Goal: Task Accomplishment & Management: Manage account settings

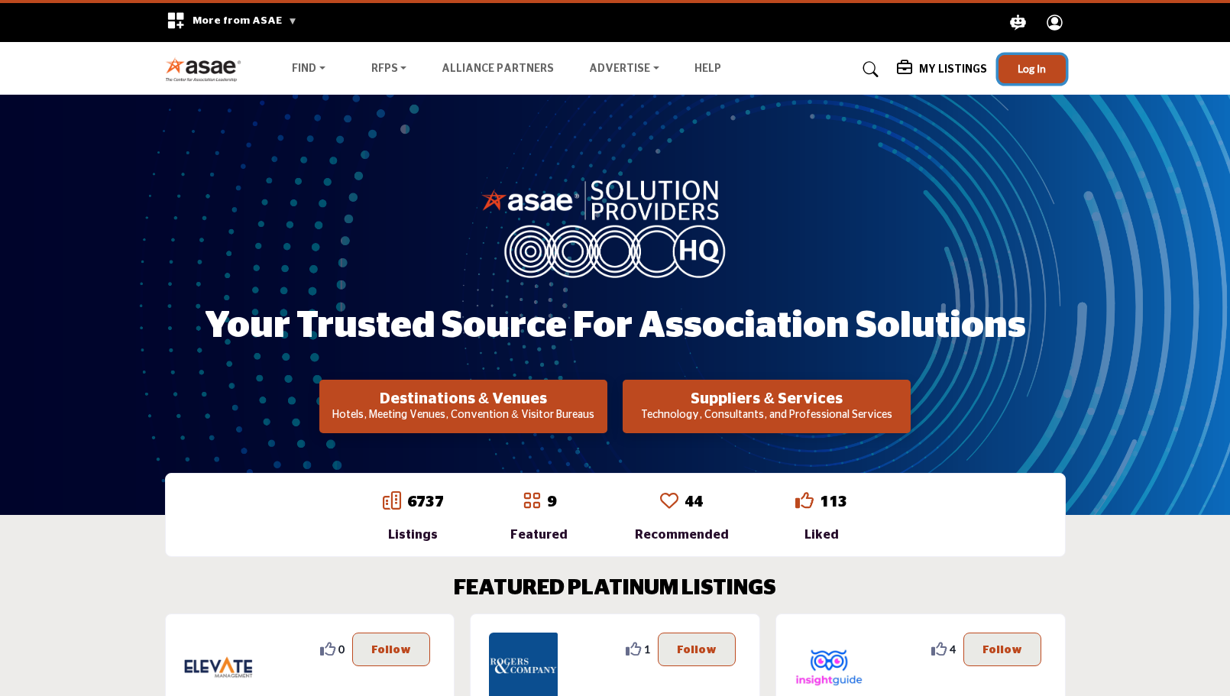
click at [1045, 68] on span "Log In" at bounding box center [1032, 68] width 28 height 13
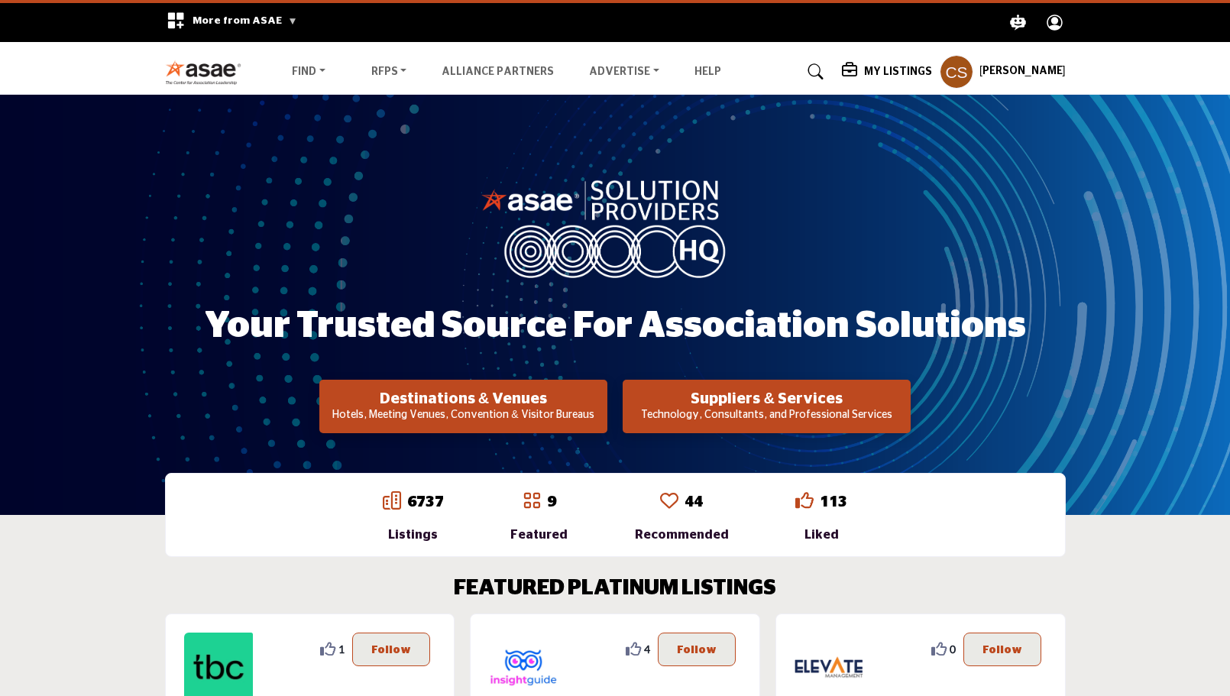
click at [603, 412] on p "Technology, Consultants, and Professional Services" at bounding box center [463, 415] width 279 height 15
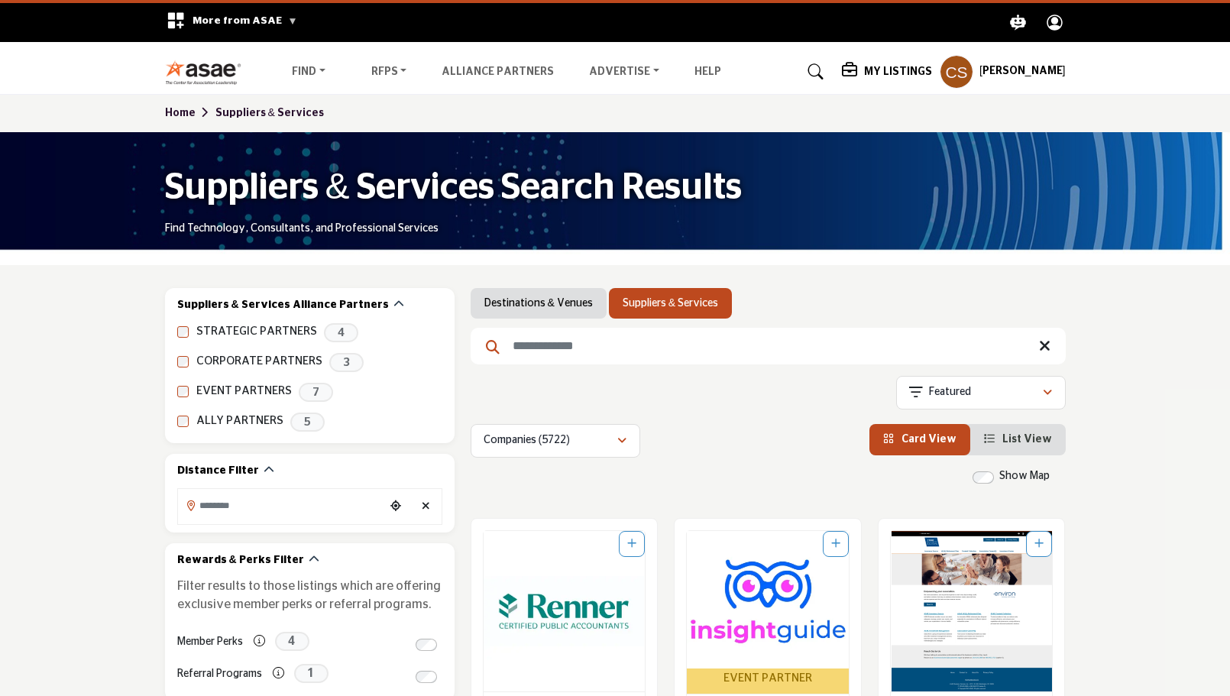
click at [644, 352] on input "Search Keyword" at bounding box center [768, 346] width 595 height 37
type input "****"
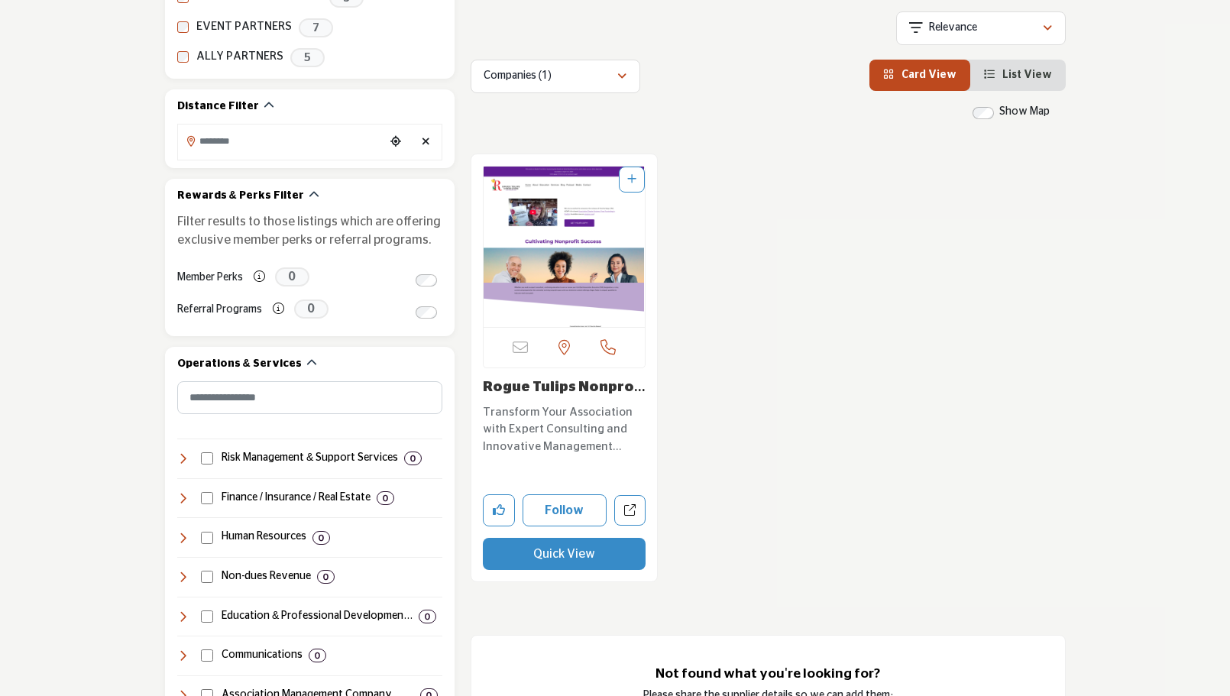
scroll to position [382, 0]
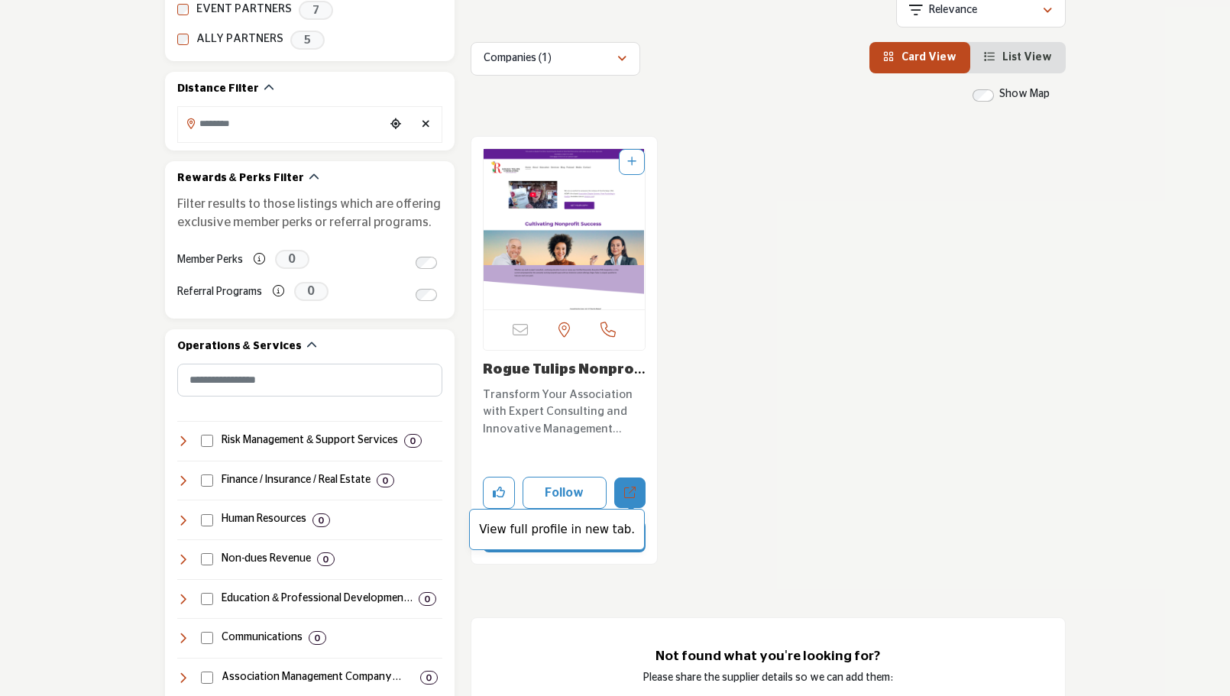
click at [624, 498] on link "View full profile in new tab." at bounding box center [629, 493] width 31 height 31
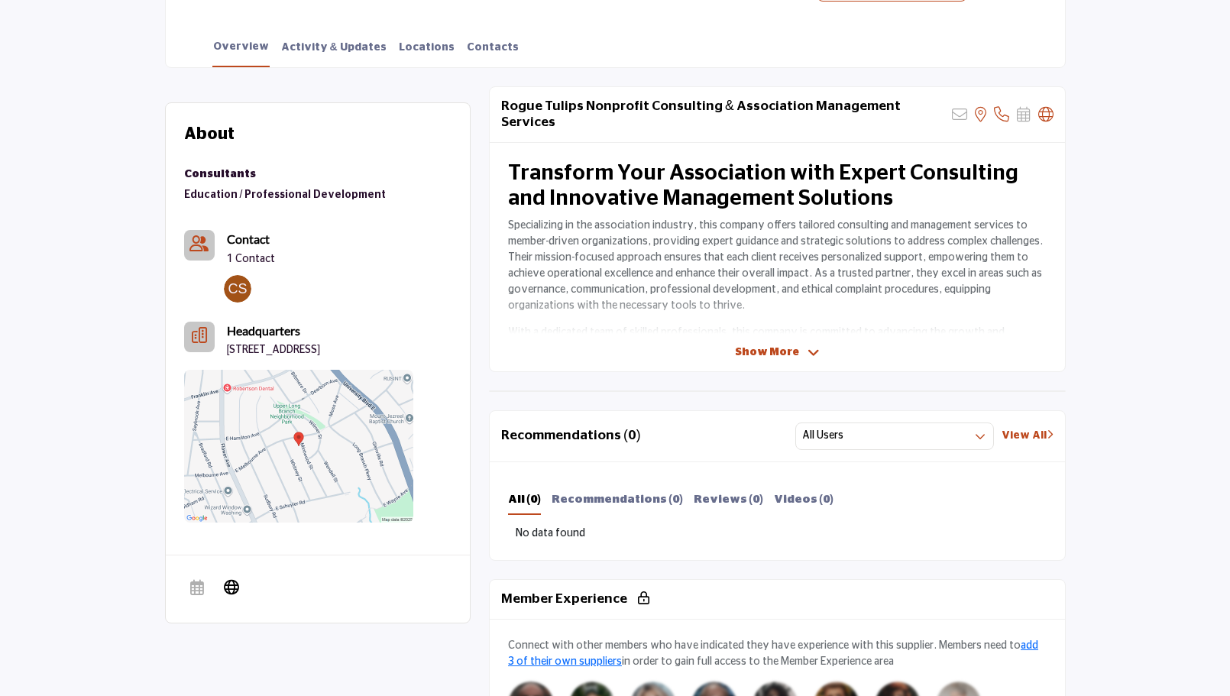
scroll to position [382, 0]
click at [783, 344] on span "Show More" at bounding box center [767, 352] width 64 height 16
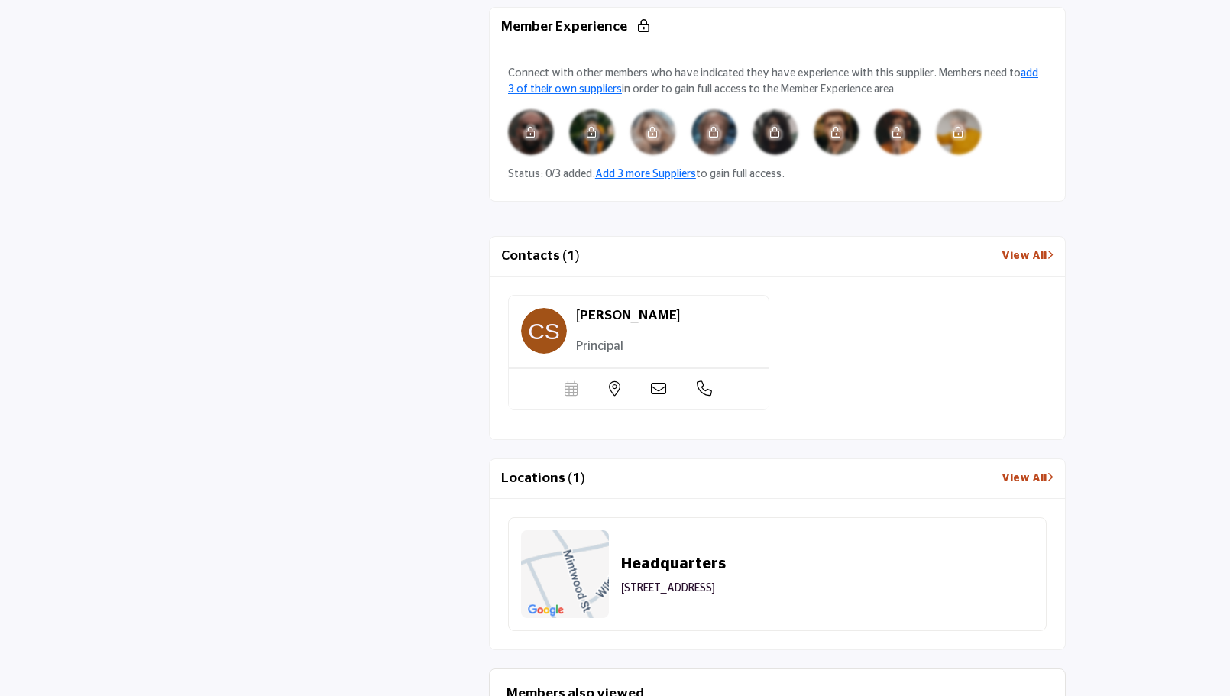
scroll to position [1070, 0]
click at [719, 368] on div "Scheduler url is currently unavailable for this contact." at bounding box center [639, 388] width 260 height 41
click at [710, 381] on icon at bounding box center [704, 388] width 15 height 15
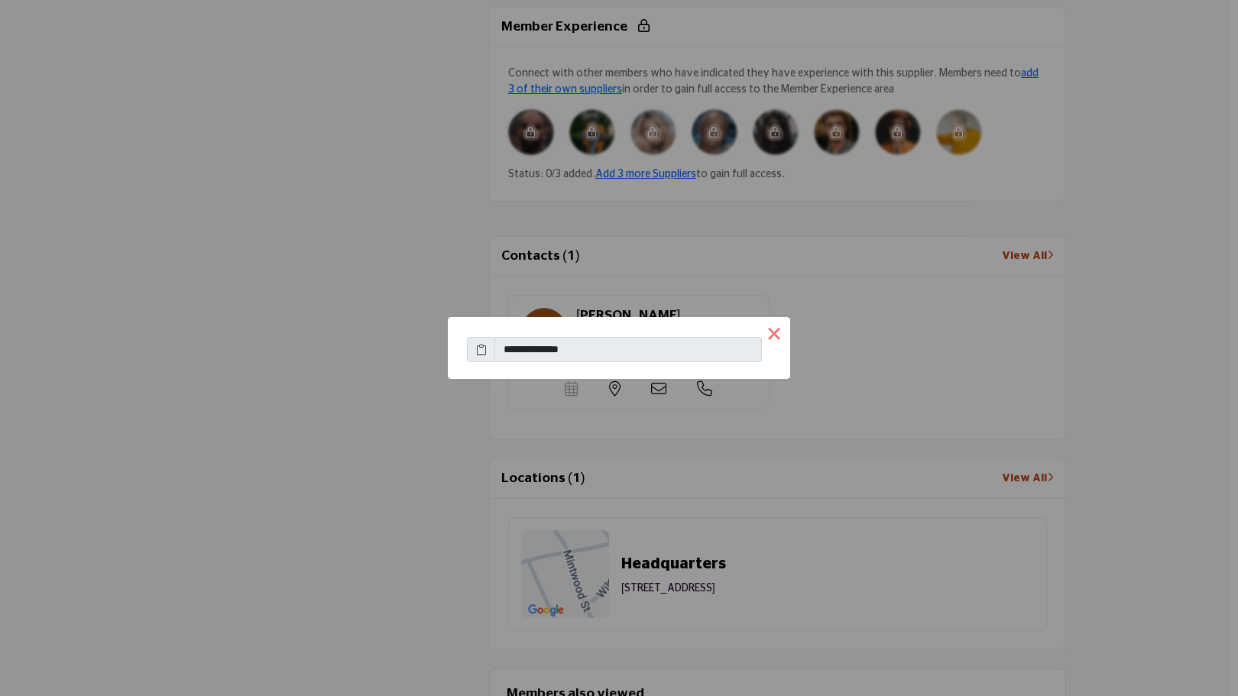
click at [773, 342] on button "×" at bounding box center [774, 333] width 32 height 32
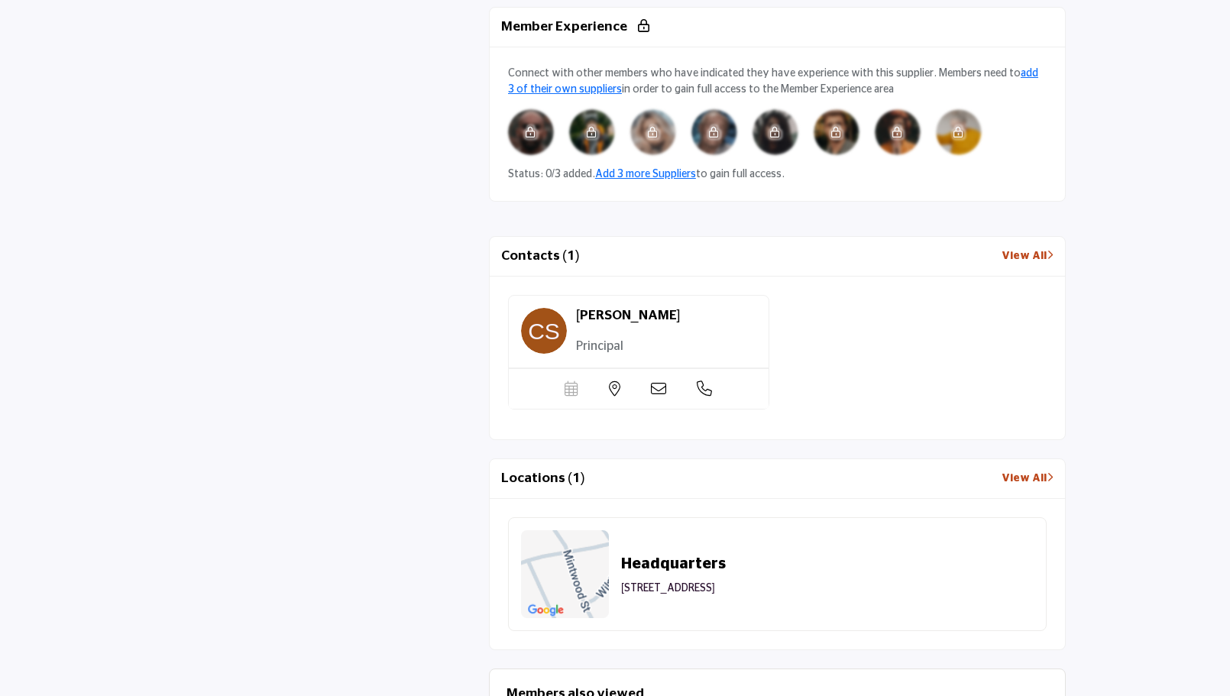
click at [658, 381] on icon at bounding box center [658, 388] width 15 height 15
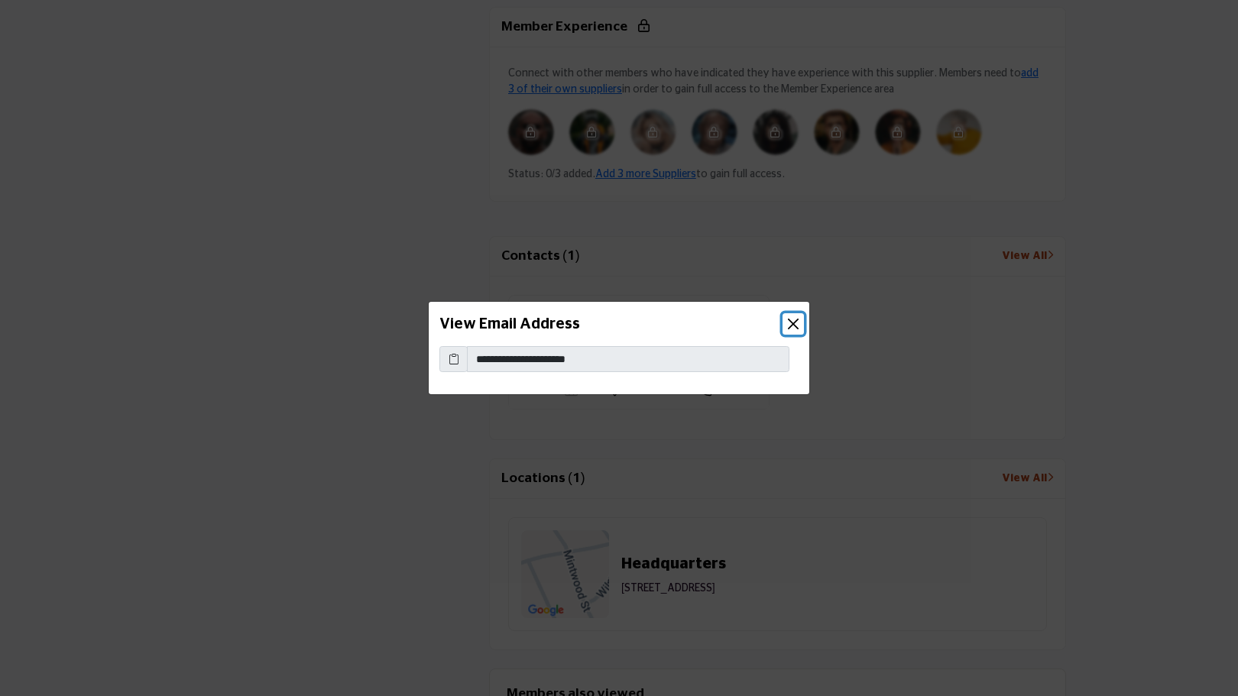
click at [801, 331] on button "Close" at bounding box center [793, 323] width 21 height 21
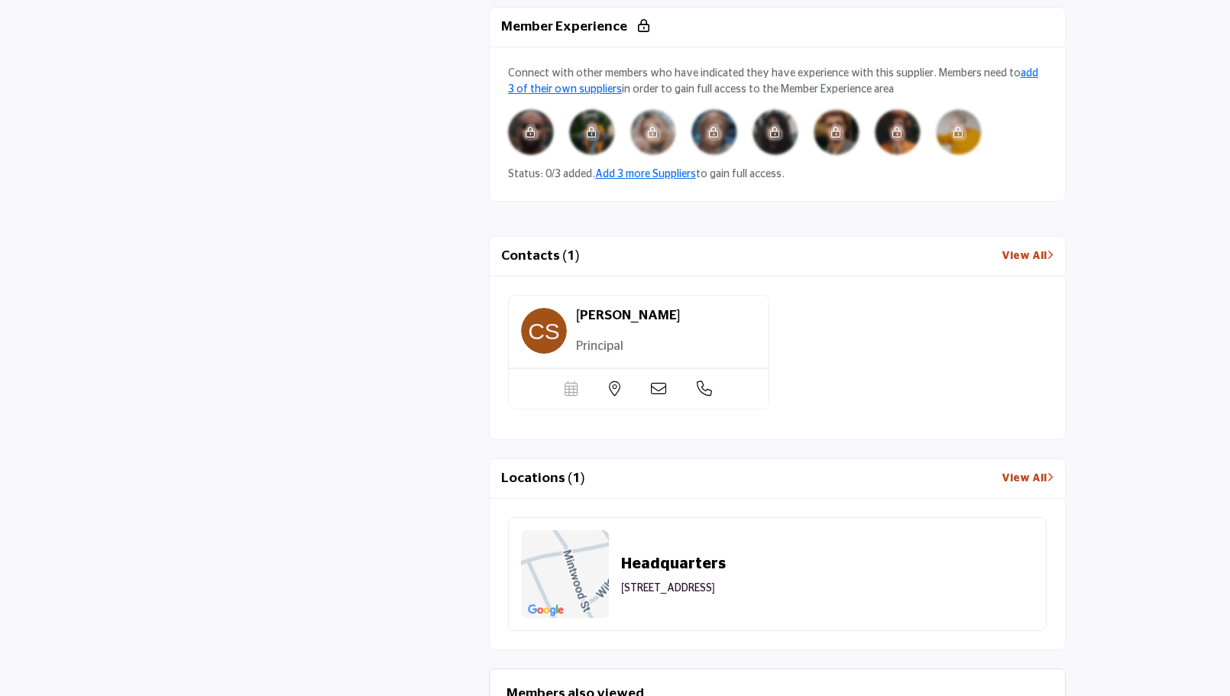
click at [580, 368] on div "Scheduler url is currently unavailable for this contact." at bounding box center [639, 388] width 260 height 41
click at [553, 368] on div "Scheduler url is currently unavailable for this contact." at bounding box center [639, 388] width 260 height 41
click at [574, 381] on icon at bounding box center [572, 388] width 14 height 15
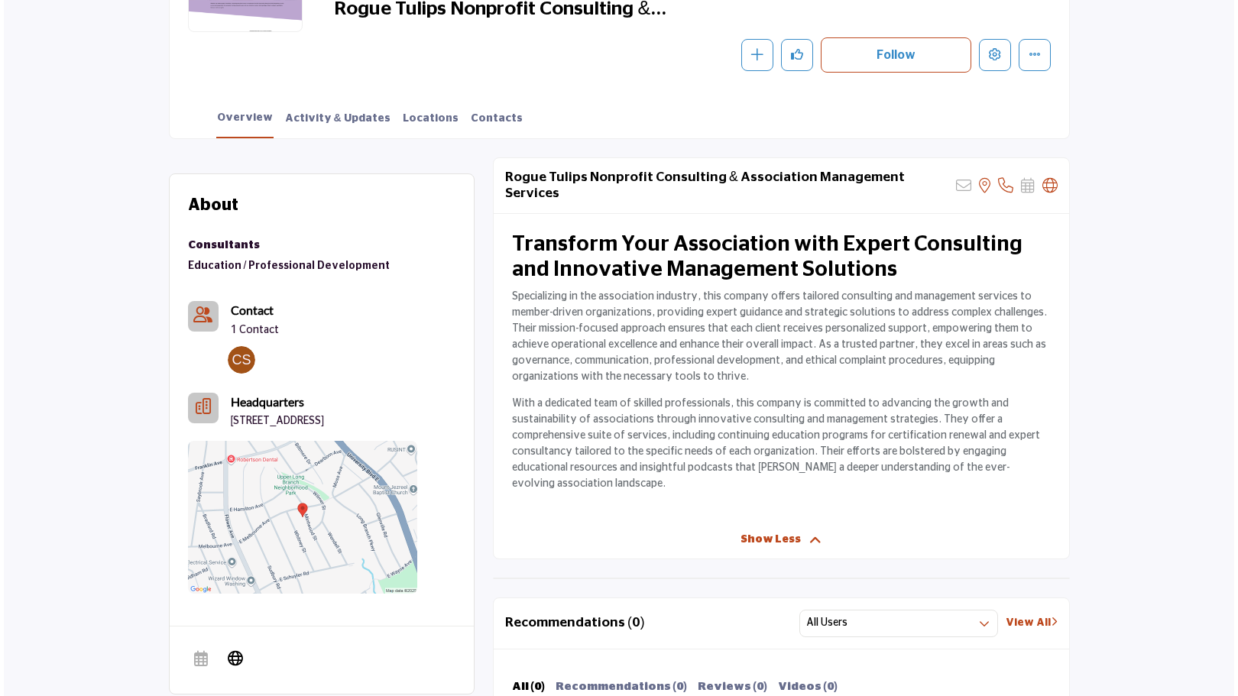
scroll to position [306, 0]
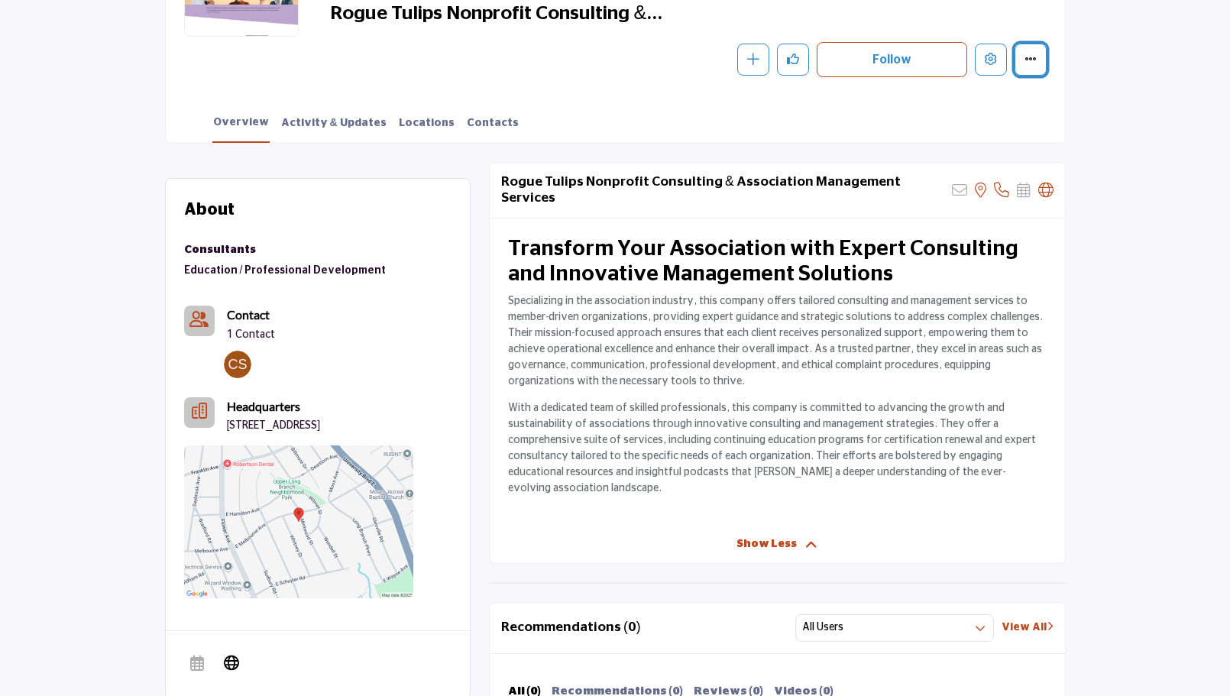
click at [1025, 59] on icon "More details" at bounding box center [1031, 59] width 12 height 12
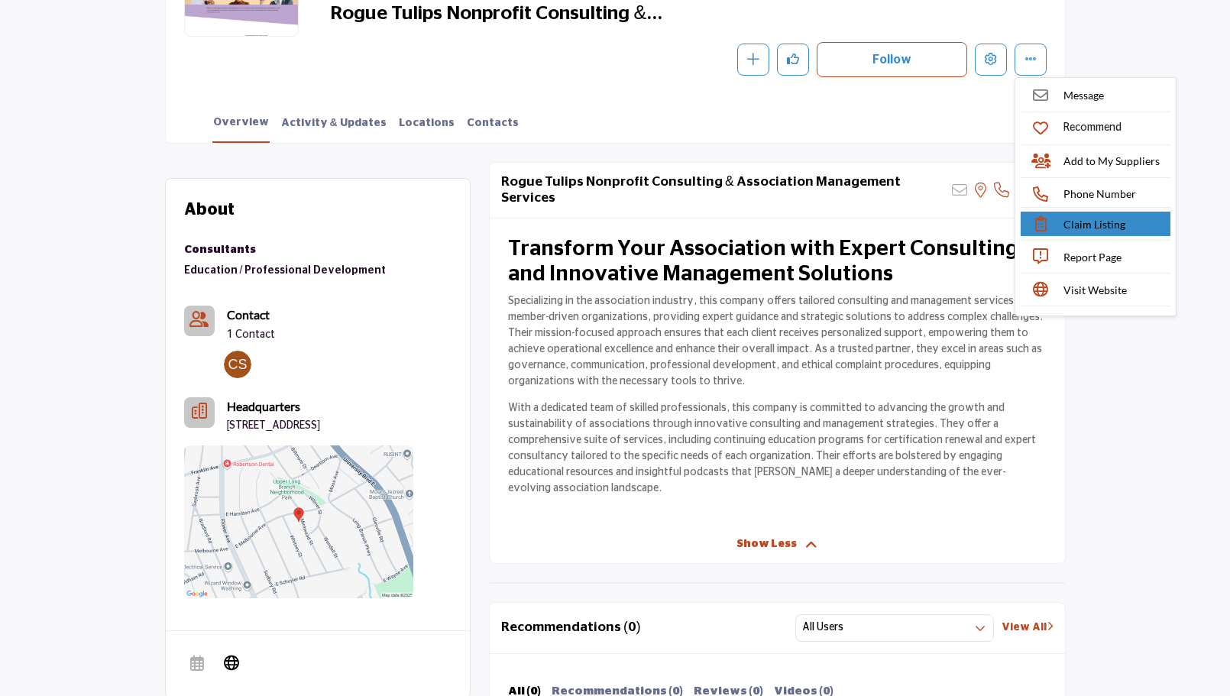
click at [1059, 216] on link "Claim Listing" at bounding box center [1096, 224] width 150 height 24
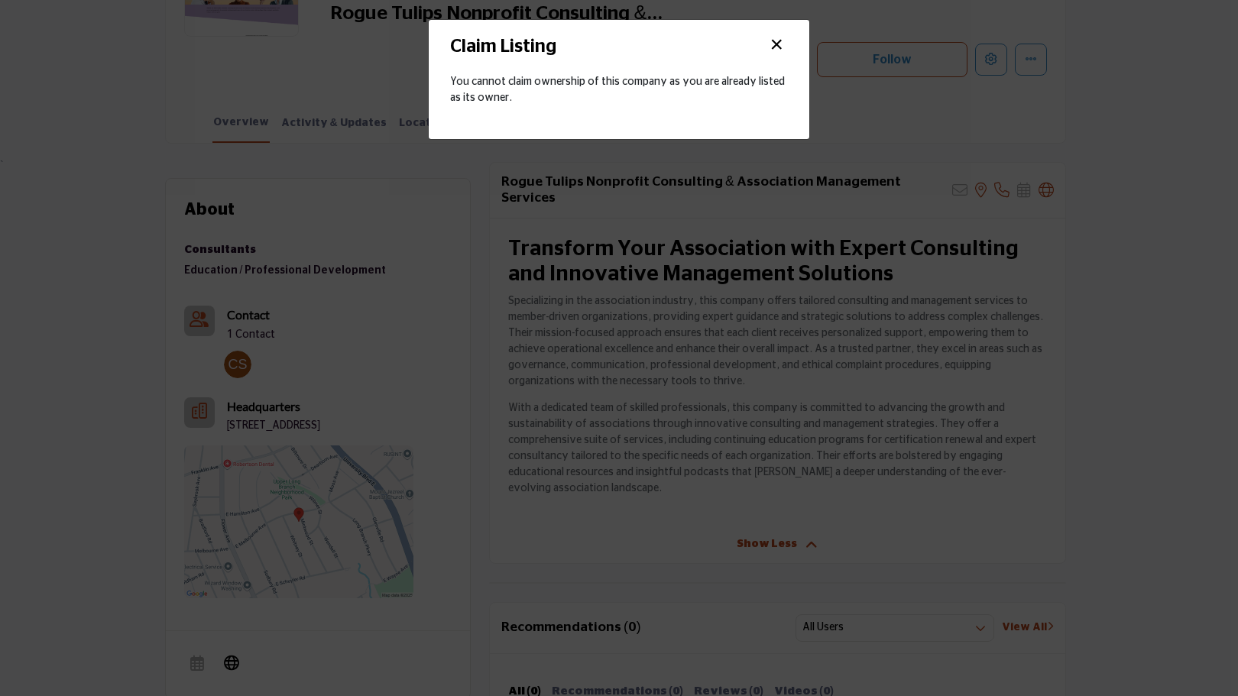
click at [776, 47] on button "×" at bounding box center [776, 45] width 23 height 29
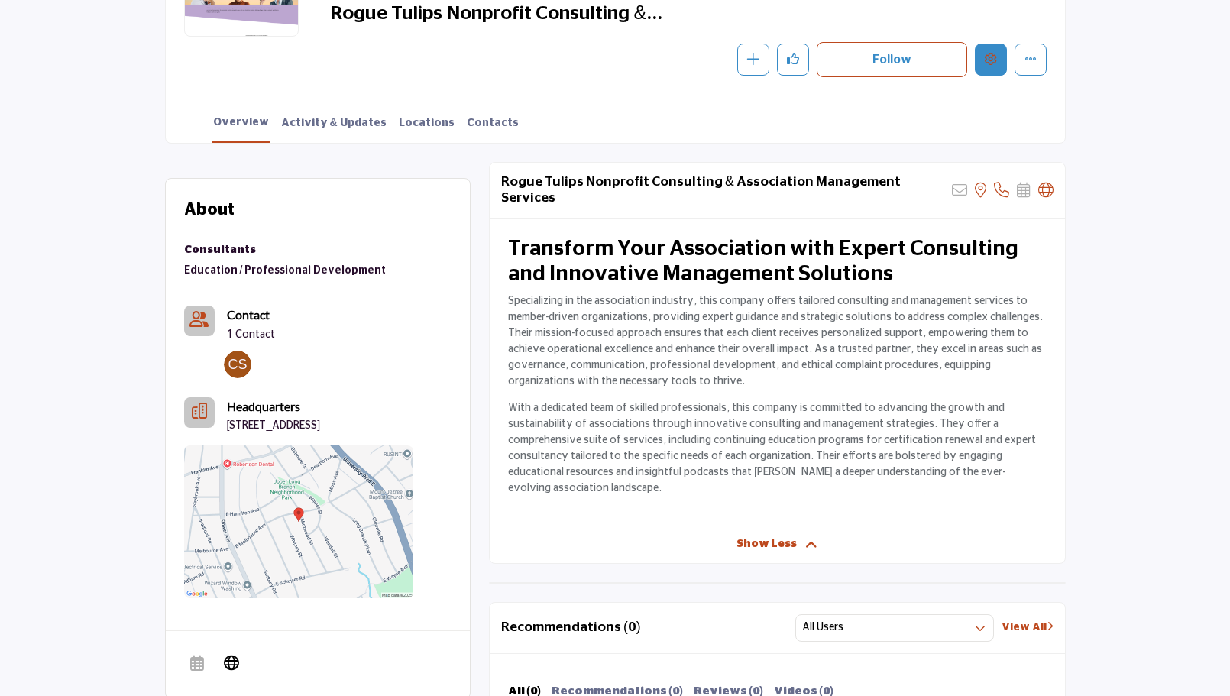
click at [990, 61] on icon "Edit company" at bounding box center [991, 59] width 12 height 12
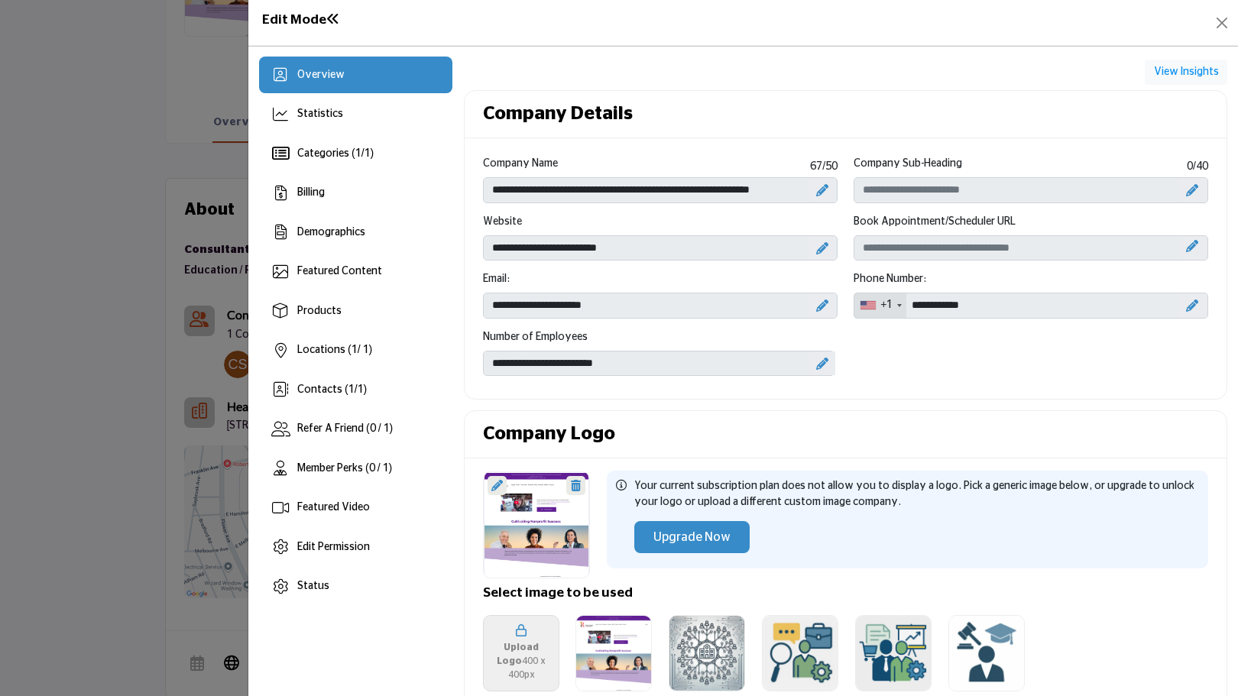
click at [819, 362] on icon at bounding box center [822, 364] width 12 height 12
click at [806, 362] on icon at bounding box center [811, 364] width 11 height 12
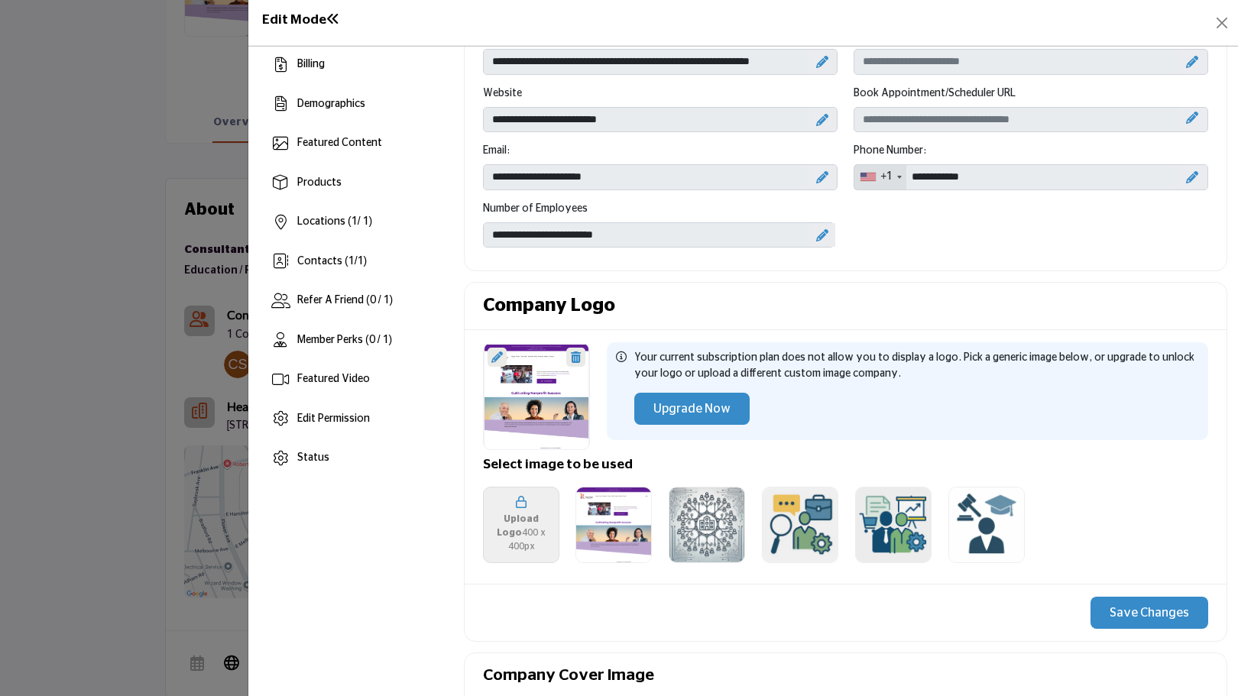
scroll to position [76, 0]
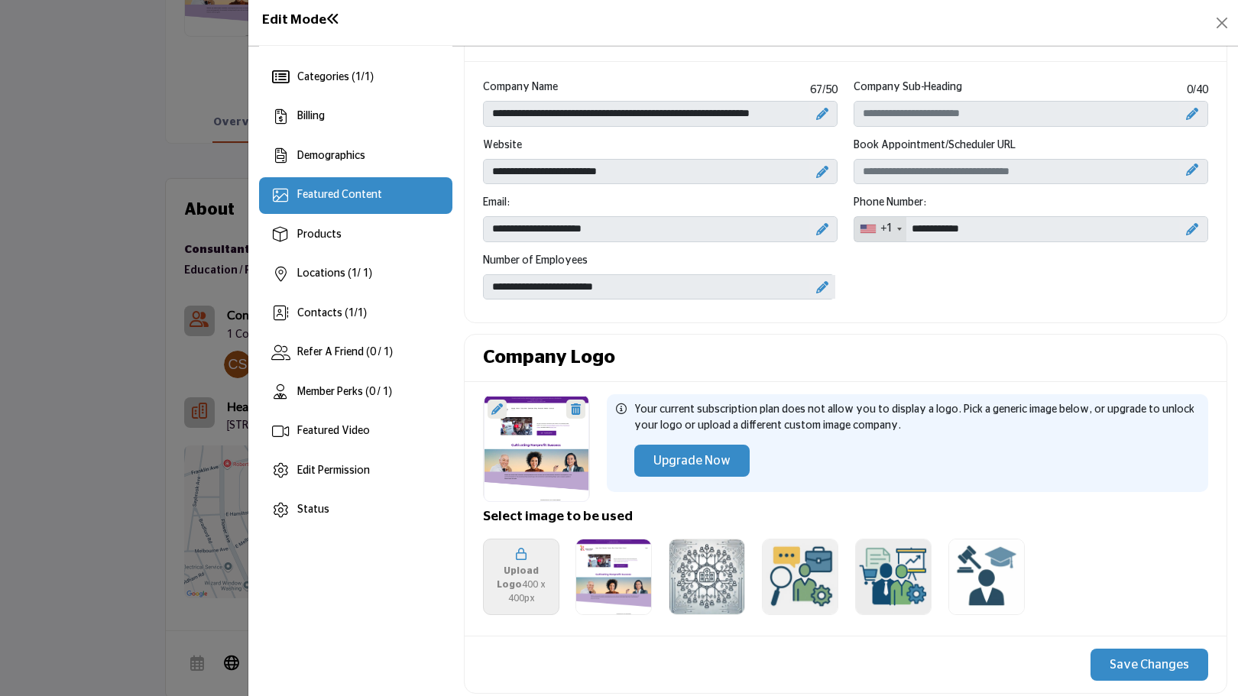
click at [404, 195] on div "Featured Content" at bounding box center [355, 195] width 193 height 37
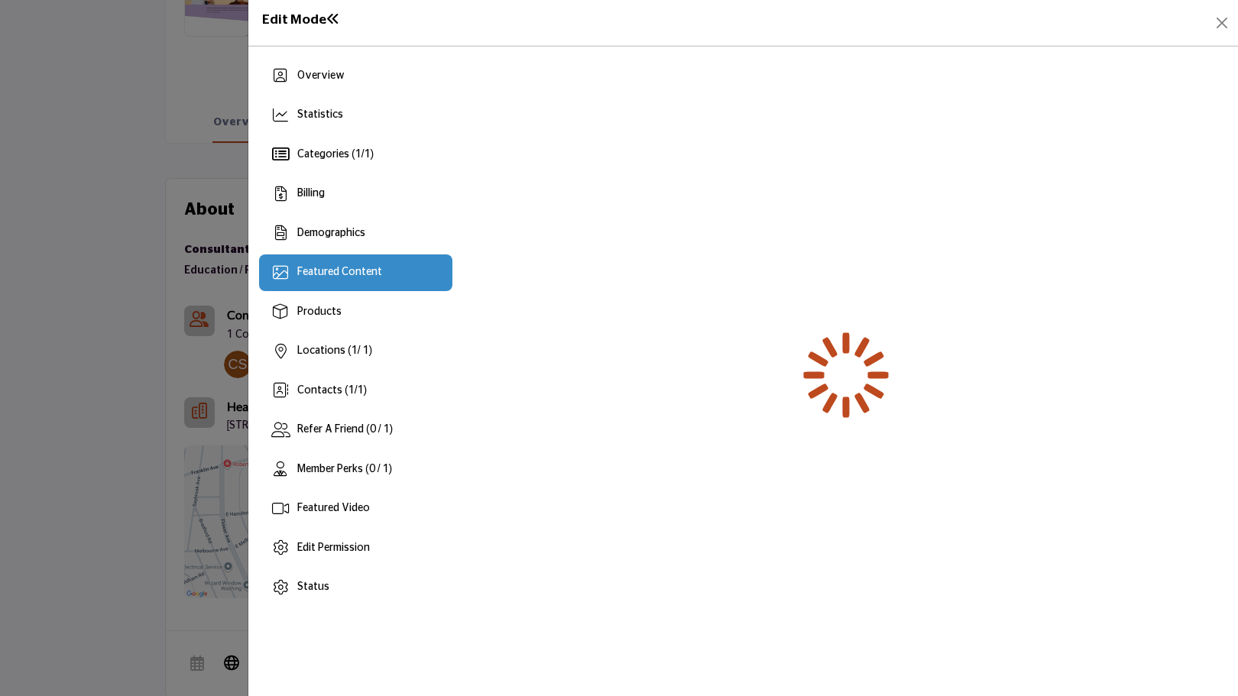
scroll to position [0, 0]
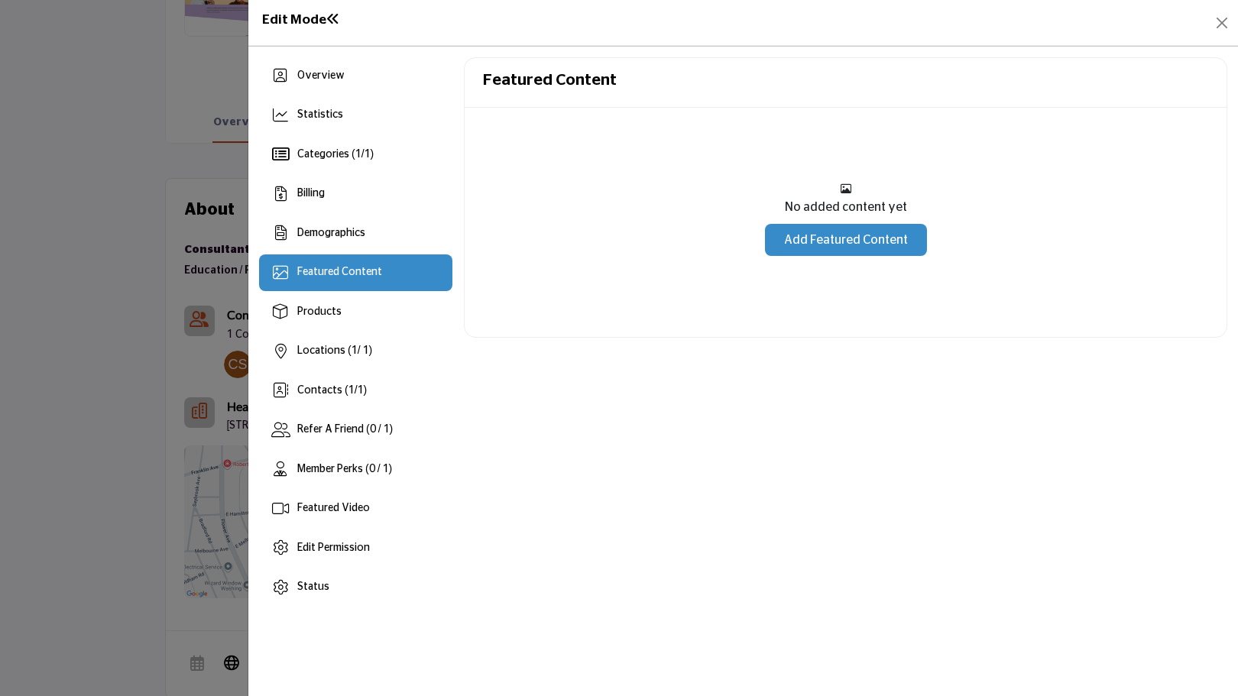
click at [816, 241] on link "Add Featured Content" at bounding box center [846, 240] width 162 height 32
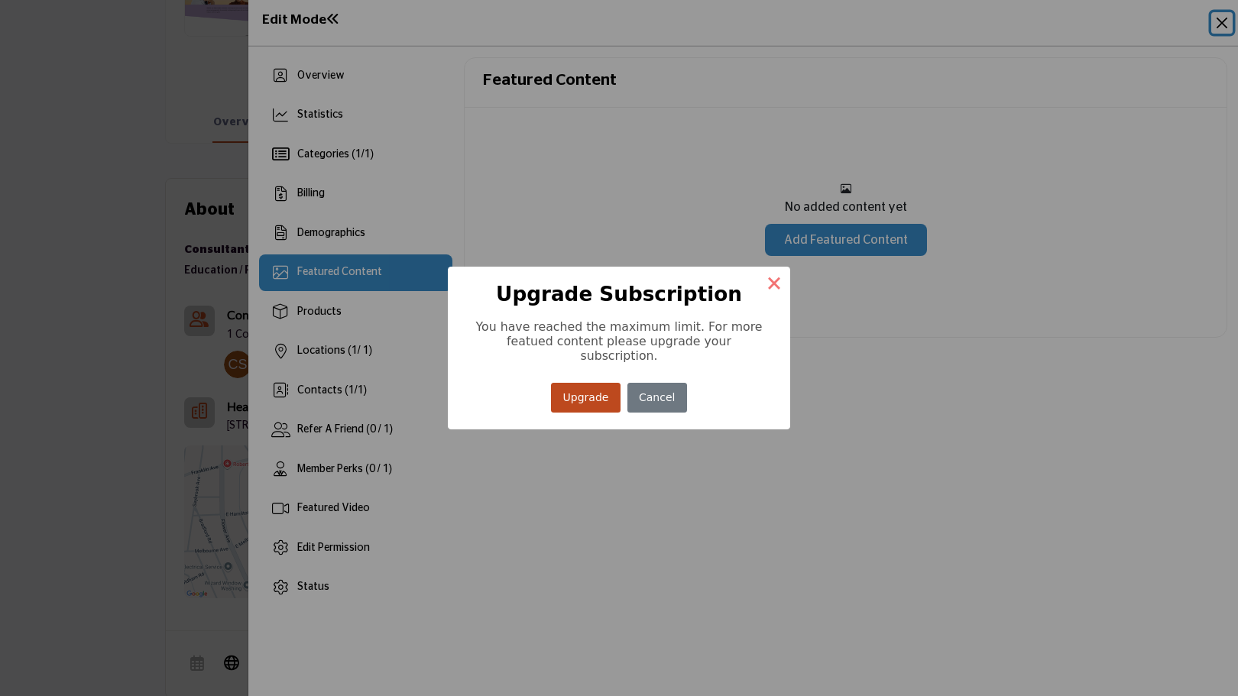
click at [775, 293] on button "×" at bounding box center [774, 283] width 32 height 32
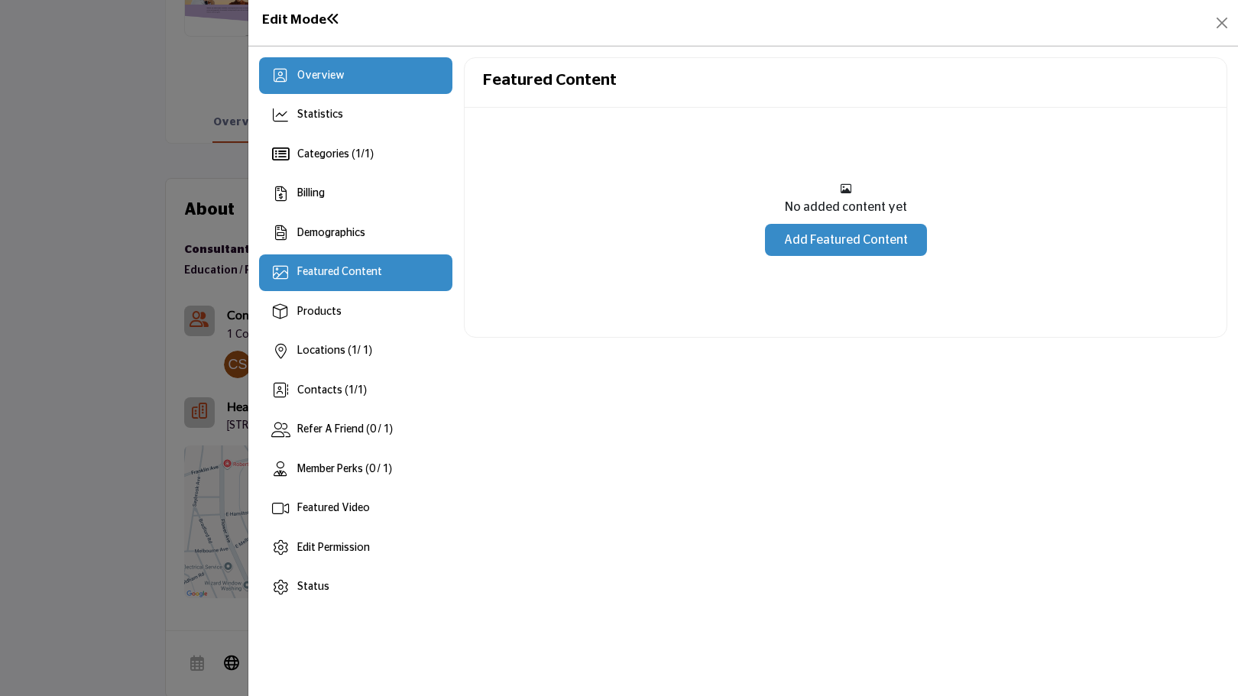
click at [333, 82] on div "Overview" at bounding box center [320, 76] width 47 height 16
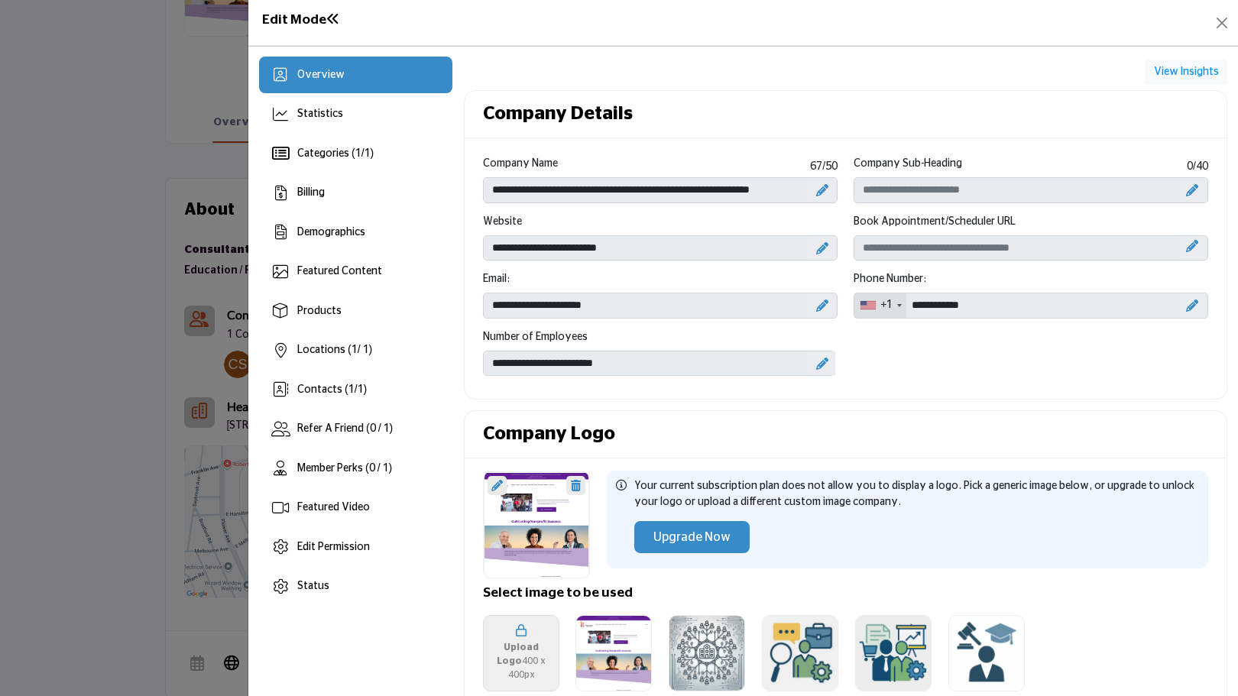
click at [1187, 190] on icon at bounding box center [1192, 190] width 12 height 12
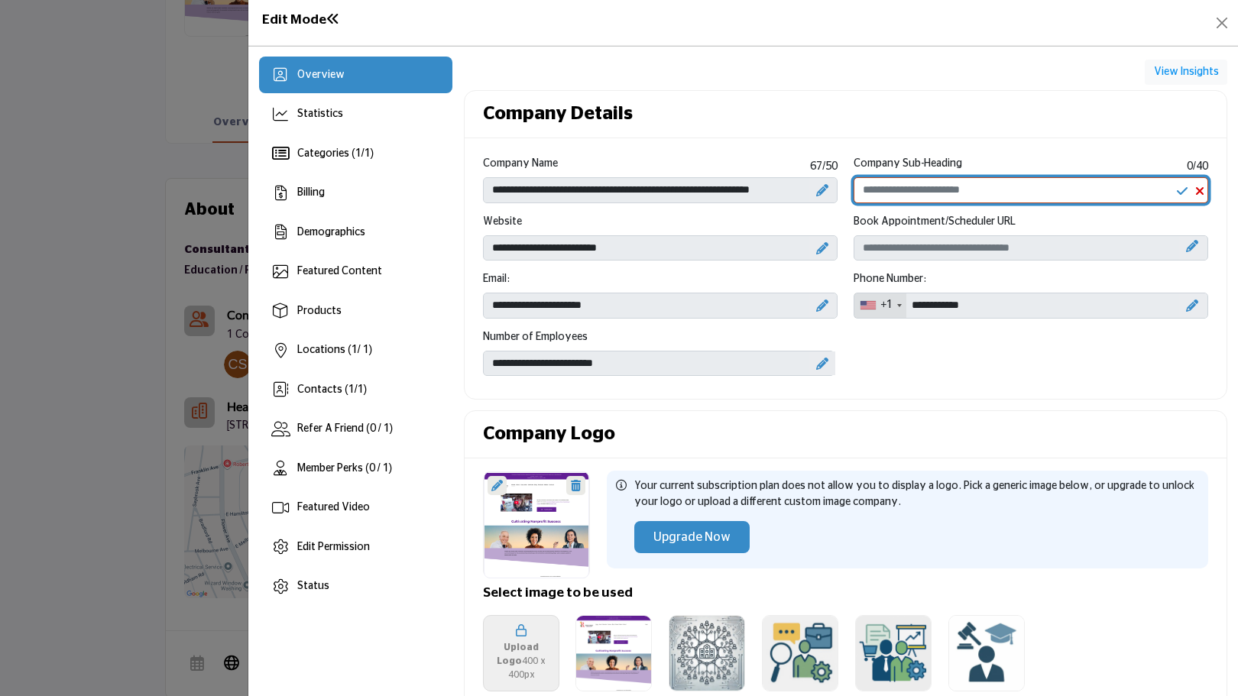
click at [1027, 187] on input "Enter Company Sub-Heading" at bounding box center [1031, 190] width 355 height 26
paste input "**********"
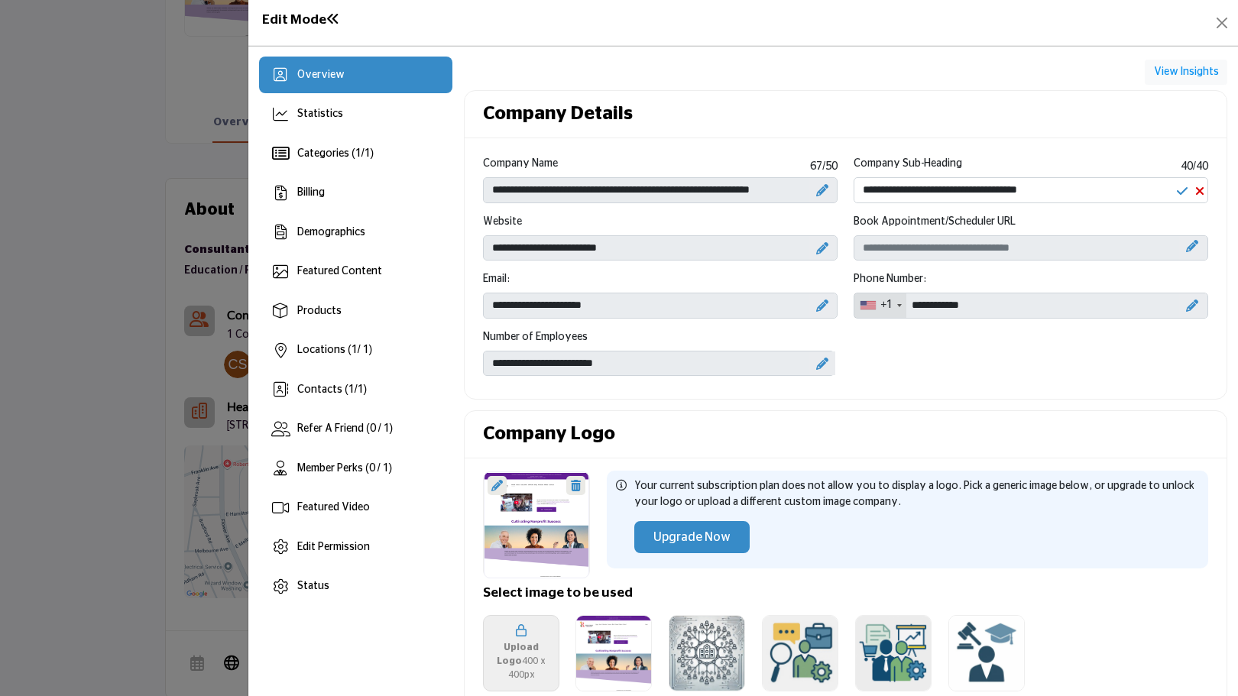
click at [1177, 193] on icon at bounding box center [1182, 191] width 11 height 12
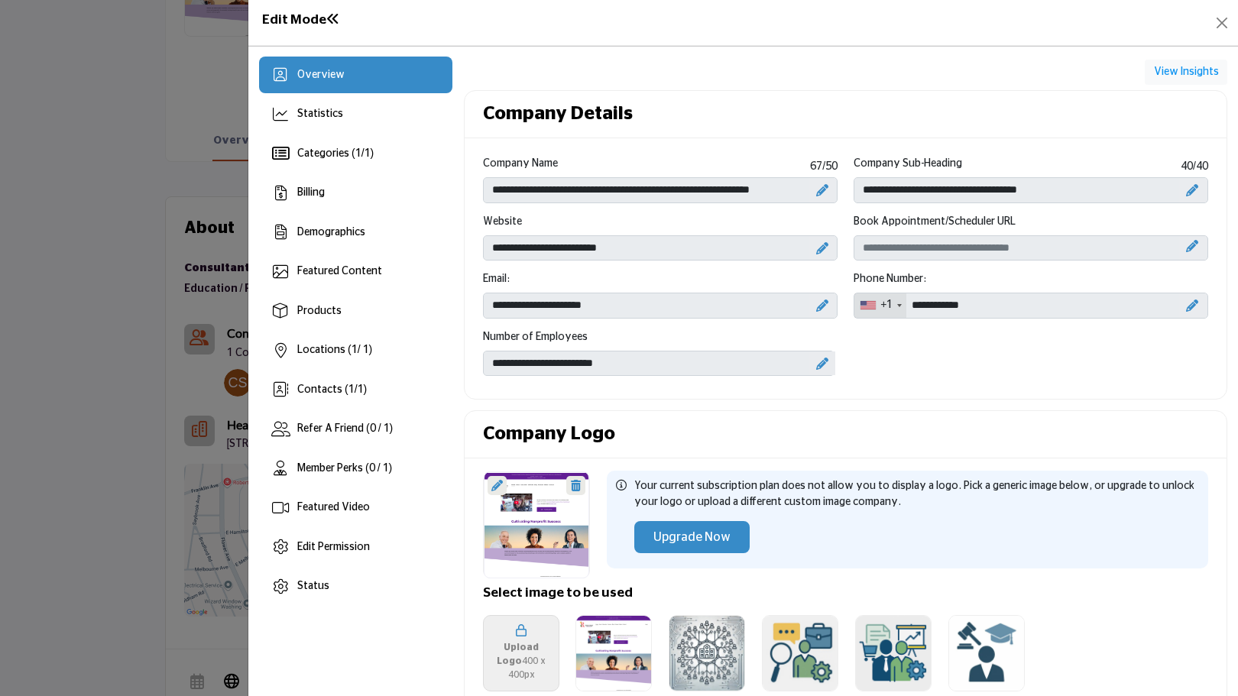
click at [846, 196] on div "**********" at bounding box center [1031, 185] width 371 height 58
click at [1187, 181] on div at bounding box center [1192, 190] width 27 height 24
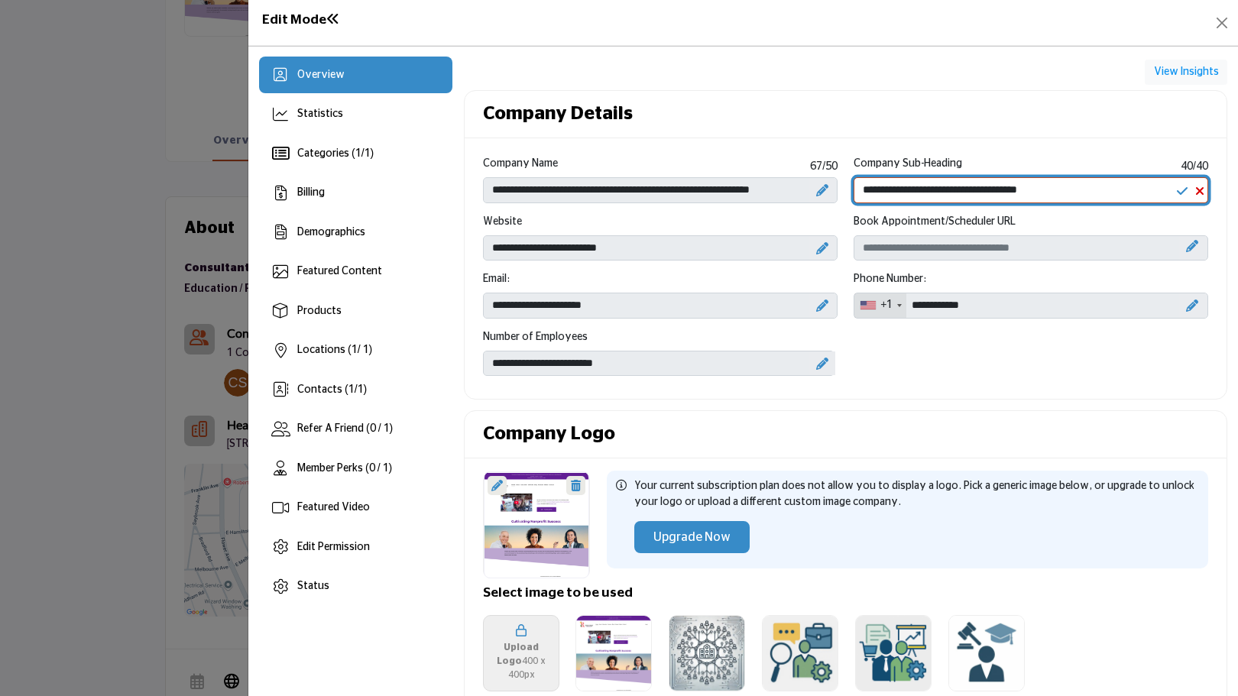
drag, startPoint x: 892, startPoint y: 192, endPoint x: 833, endPoint y: 192, distance: 58.8
click at [833, 192] on div "**********" at bounding box center [845, 271] width 741 height 231
drag, startPoint x: 1049, startPoint y: 197, endPoint x: 847, endPoint y: 195, distance: 202.5
click at [847, 195] on div "**********" at bounding box center [1031, 185] width 371 height 58
paste input "**"
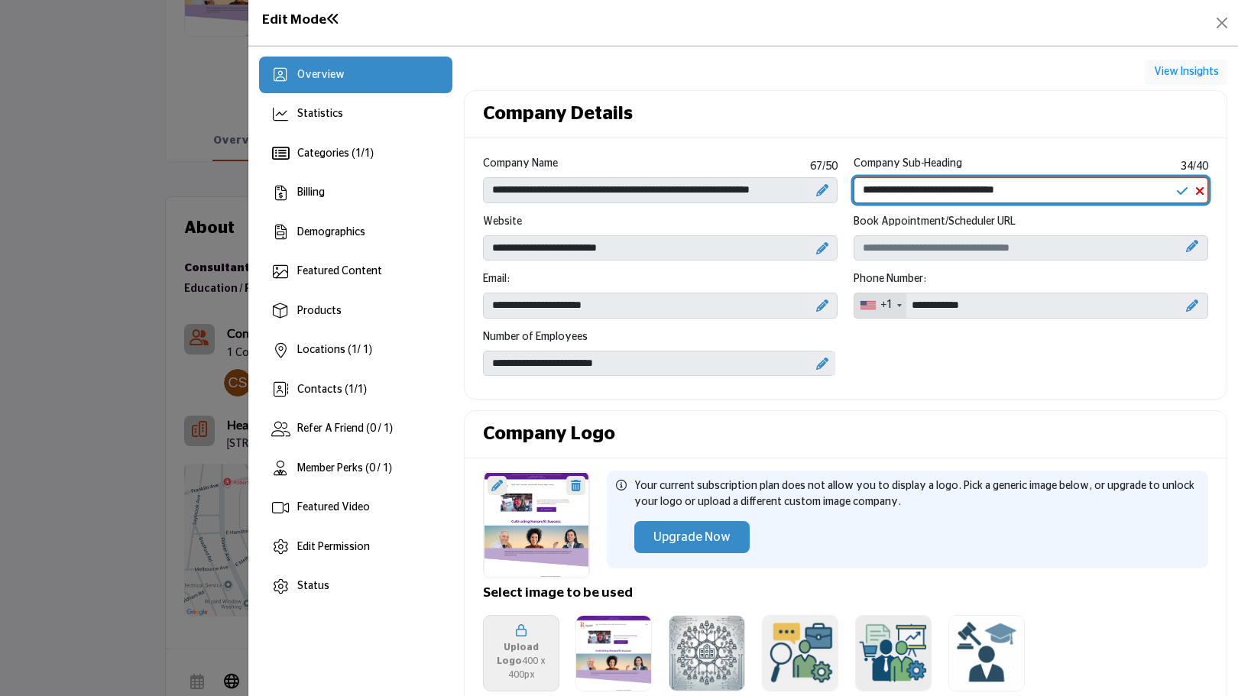
type input "**********"
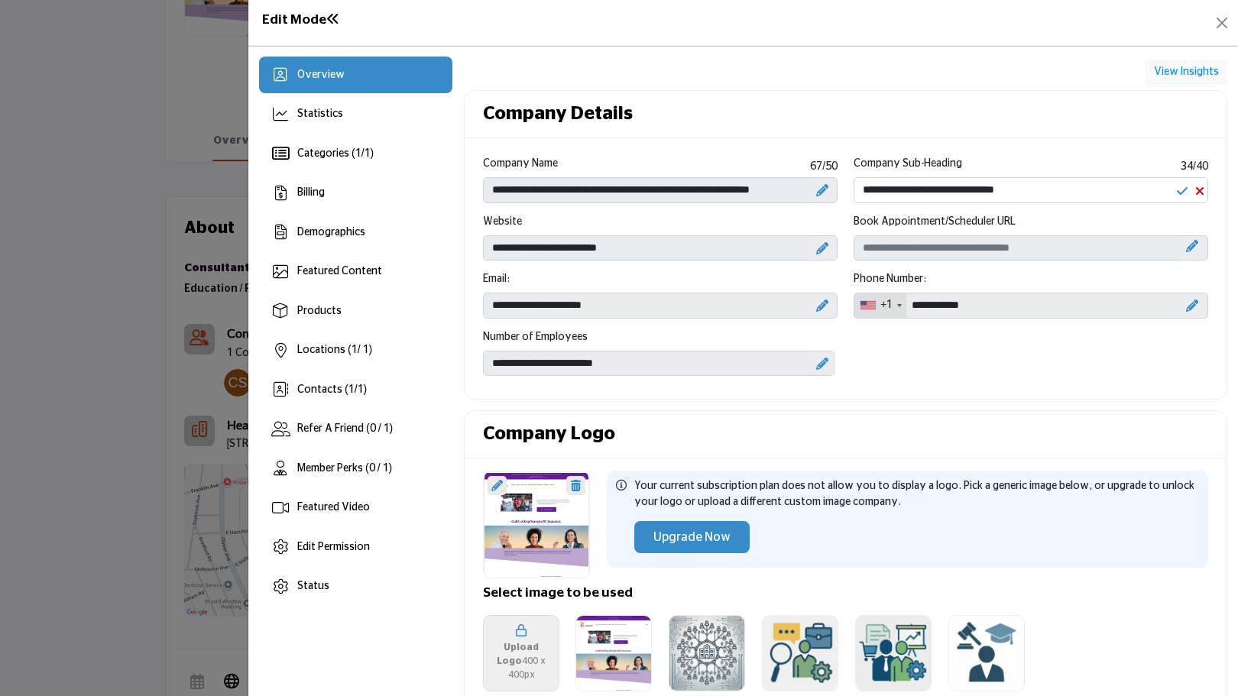
click at [1177, 193] on icon at bounding box center [1182, 191] width 11 height 12
click at [817, 363] on icon at bounding box center [822, 364] width 12 height 12
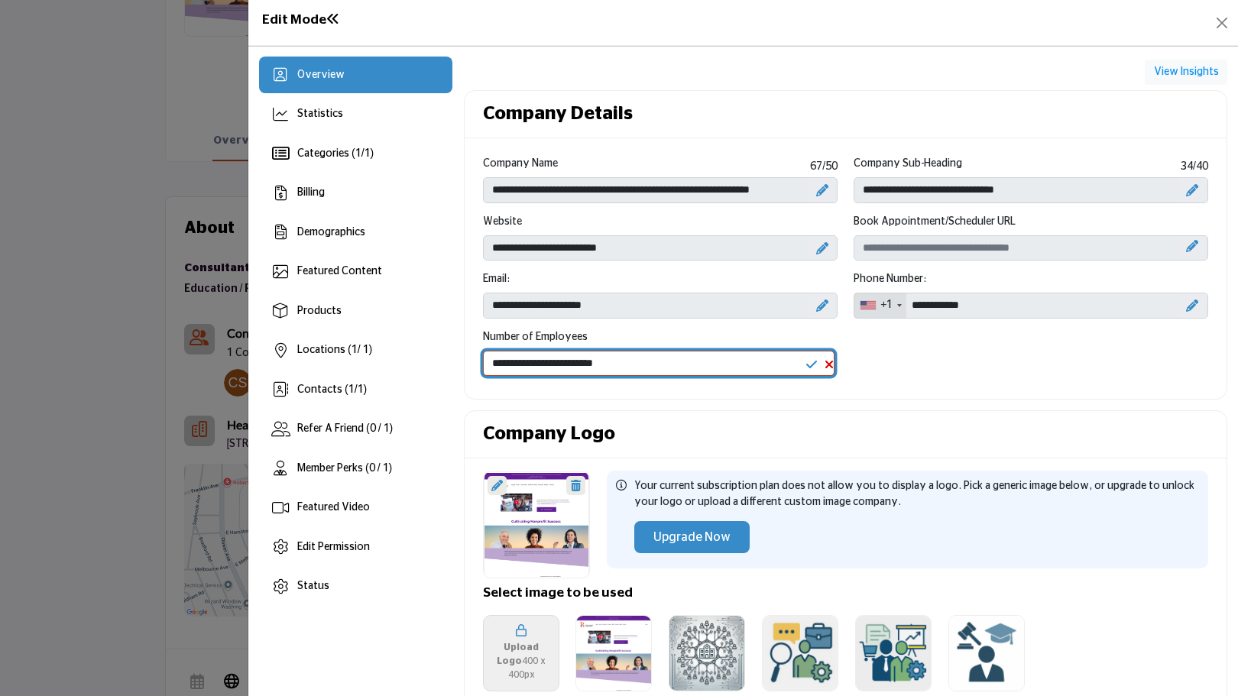
click at [674, 368] on select "**********" at bounding box center [659, 364] width 352 height 26
select select "***"
click at [483, 351] on select "**********" at bounding box center [659, 364] width 352 height 26
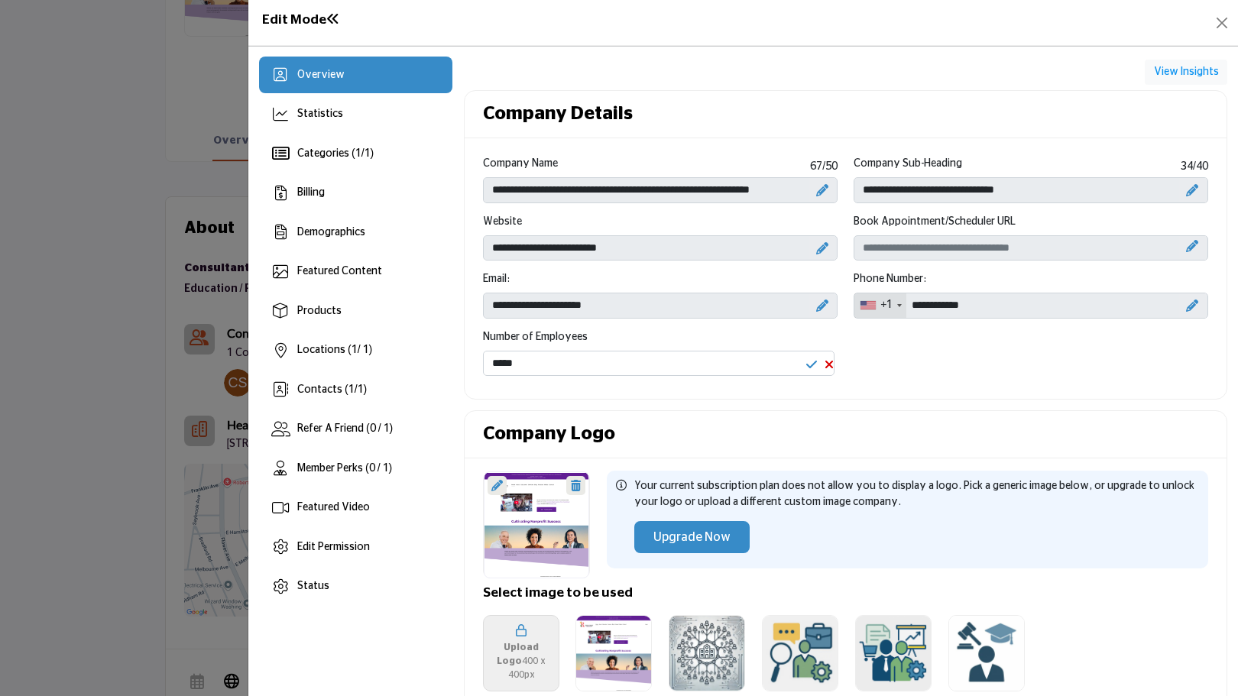
click at [806, 366] on icon at bounding box center [811, 364] width 11 height 12
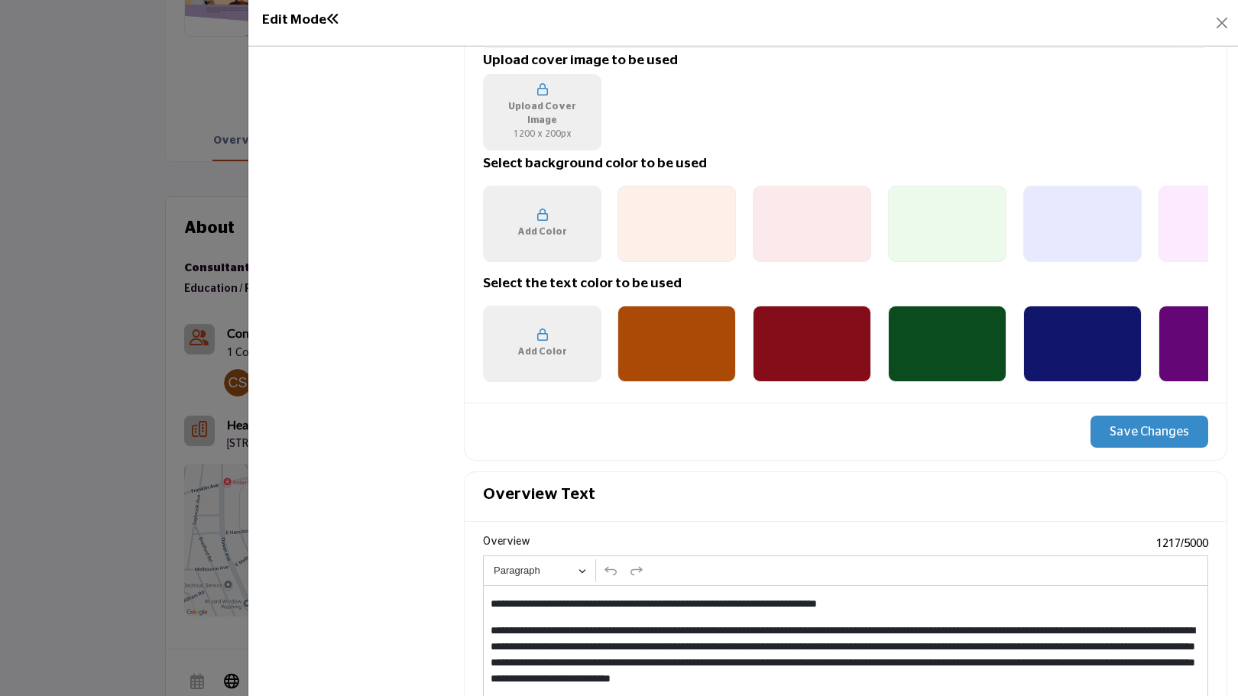
scroll to position [1452, 0]
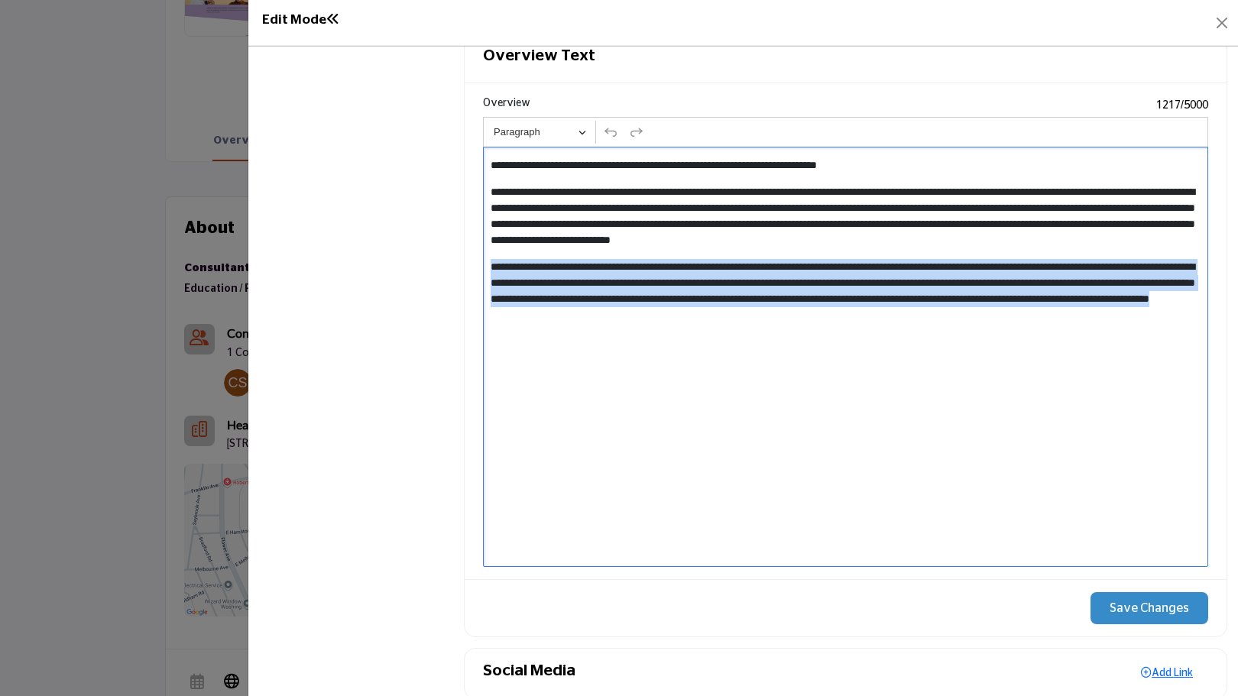
drag, startPoint x: 491, startPoint y: 263, endPoint x: 1104, endPoint y: 348, distance: 619.6
click at [1104, 348] on div "**********" at bounding box center [845, 357] width 725 height 420
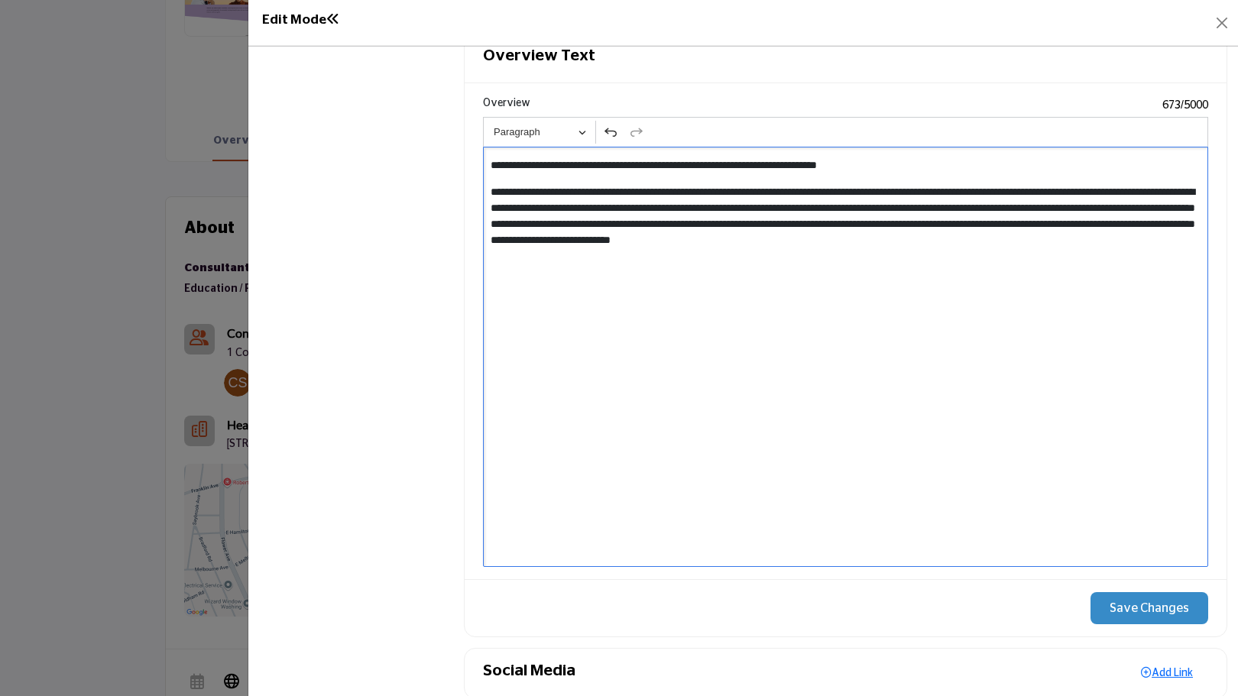
click at [734, 311] on div "**********" at bounding box center [845, 357] width 725 height 420
click at [602, 335] on div "**********" at bounding box center [845, 357] width 725 height 420
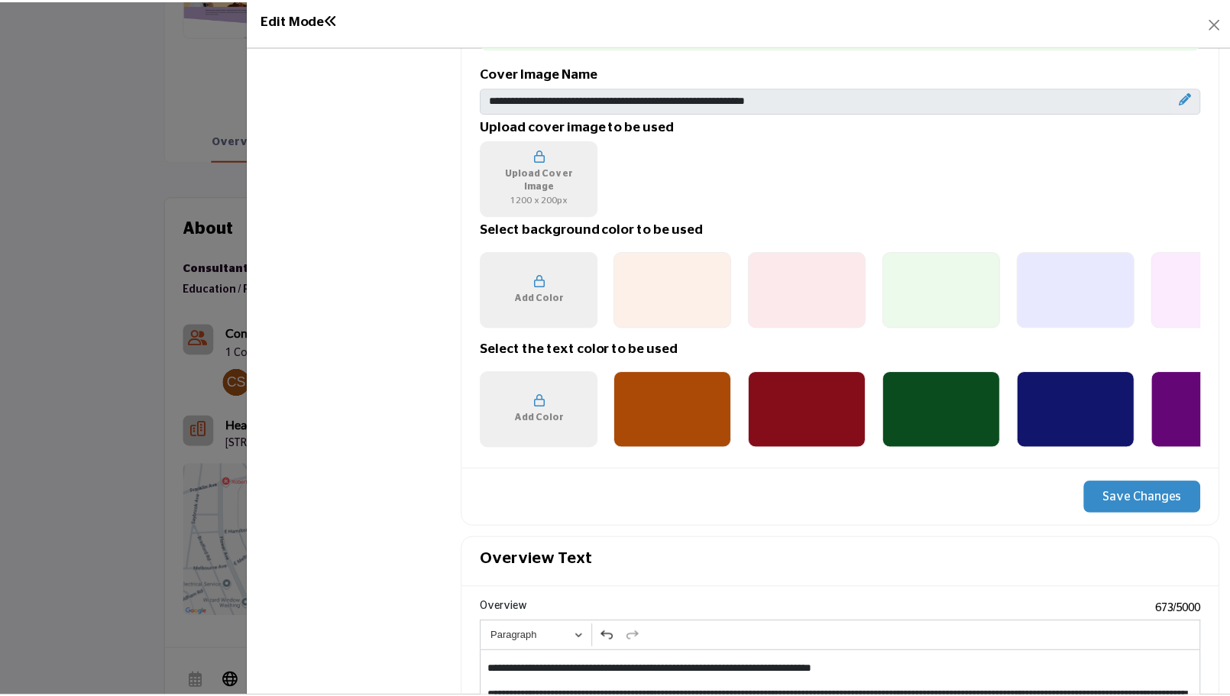
scroll to position [712, 0]
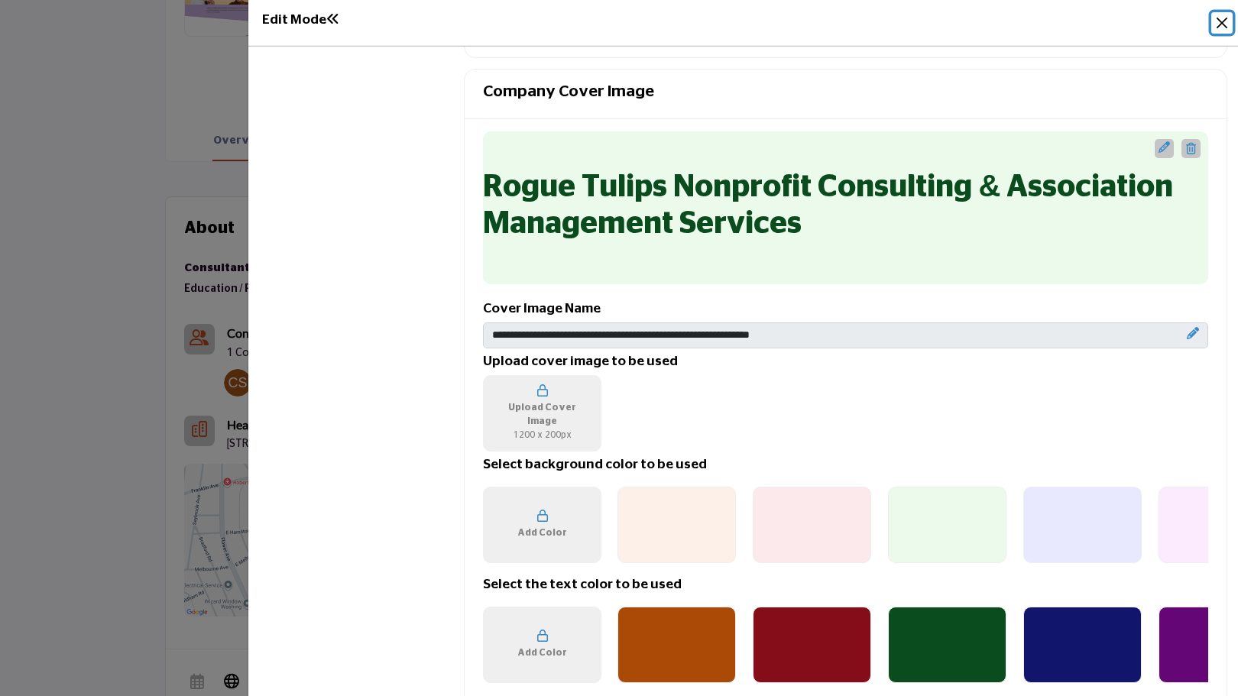
click at [1223, 25] on button "Close" at bounding box center [1221, 22] width 21 height 21
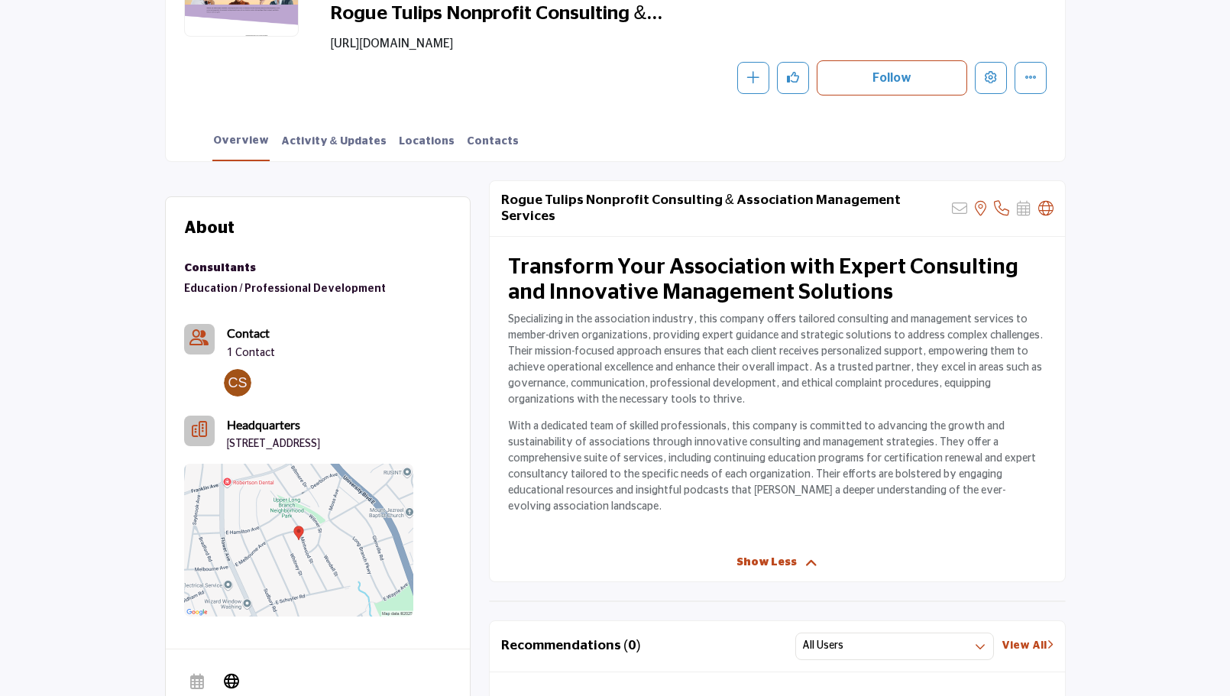
click at [797, 374] on p "Specializing in the association industry, this company offers tailored consulti…" at bounding box center [777, 360] width 539 height 96
click at [619, 280] on h2 "Transform Your Association with Expert Consulting and Innovative Management Sol…" at bounding box center [777, 280] width 539 height 51
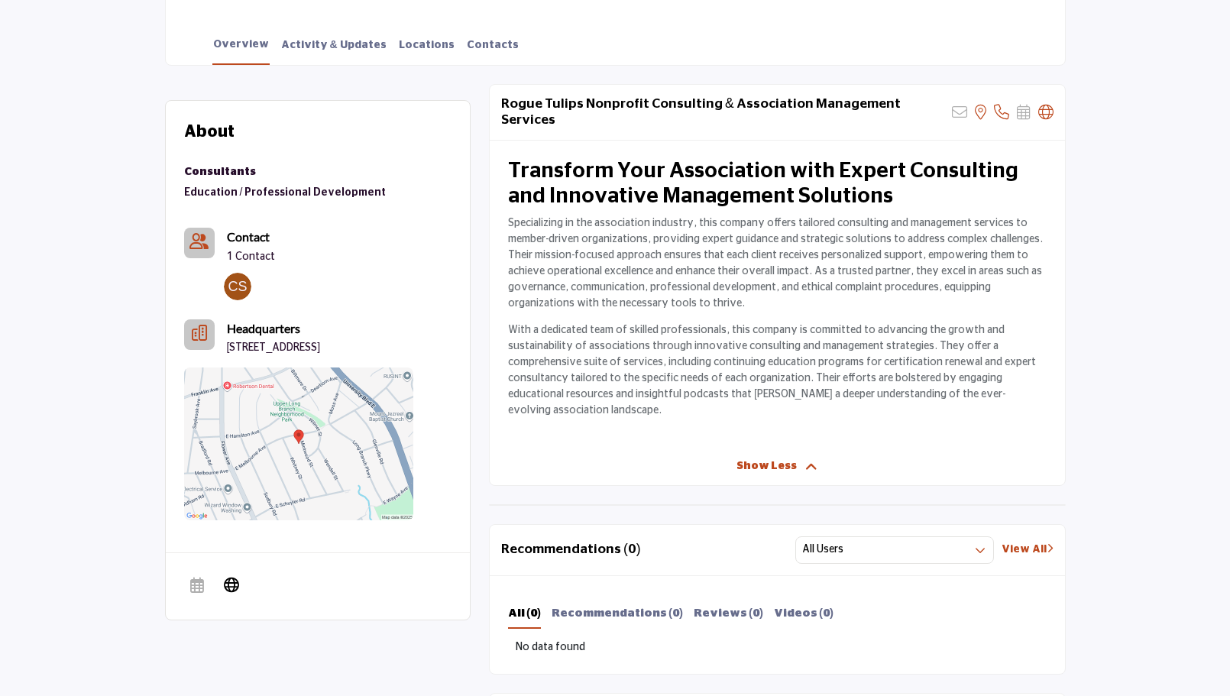
scroll to position [459, 0]
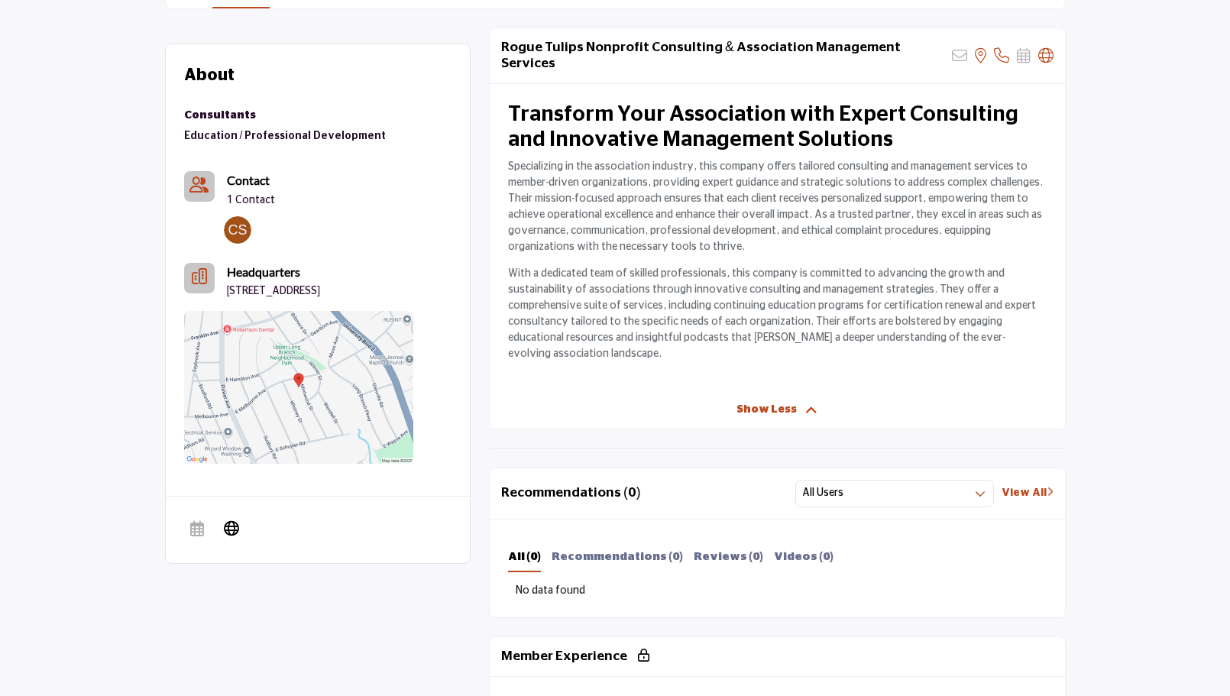
click at [692, 310] on p "With a dedicated team of skilled professionals, this company is committed to ad…" at bounding box center [777, 314] width 539 height 96
click at [751, 402] on span "Show Less" at bounding box center [767, 410] width 60 height 16
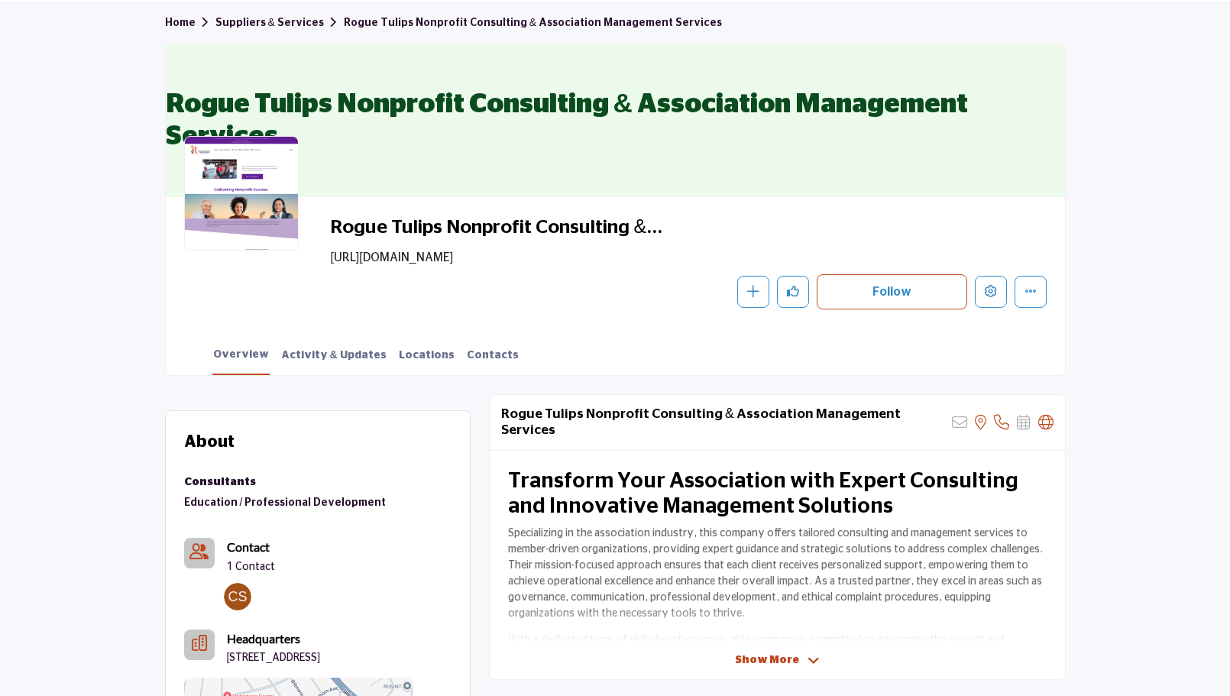
scroll to position [76, 0]
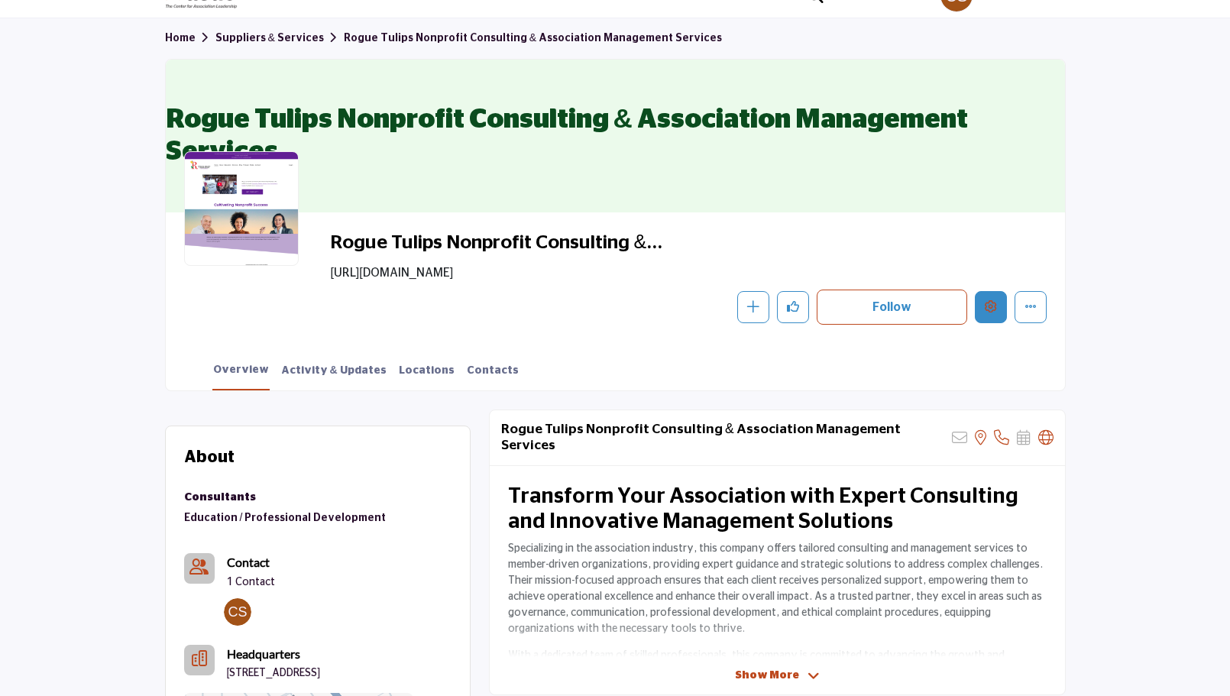
click at [993, 306] on icon "Edit company" at bounding box center [991, 306] width 12 height 12
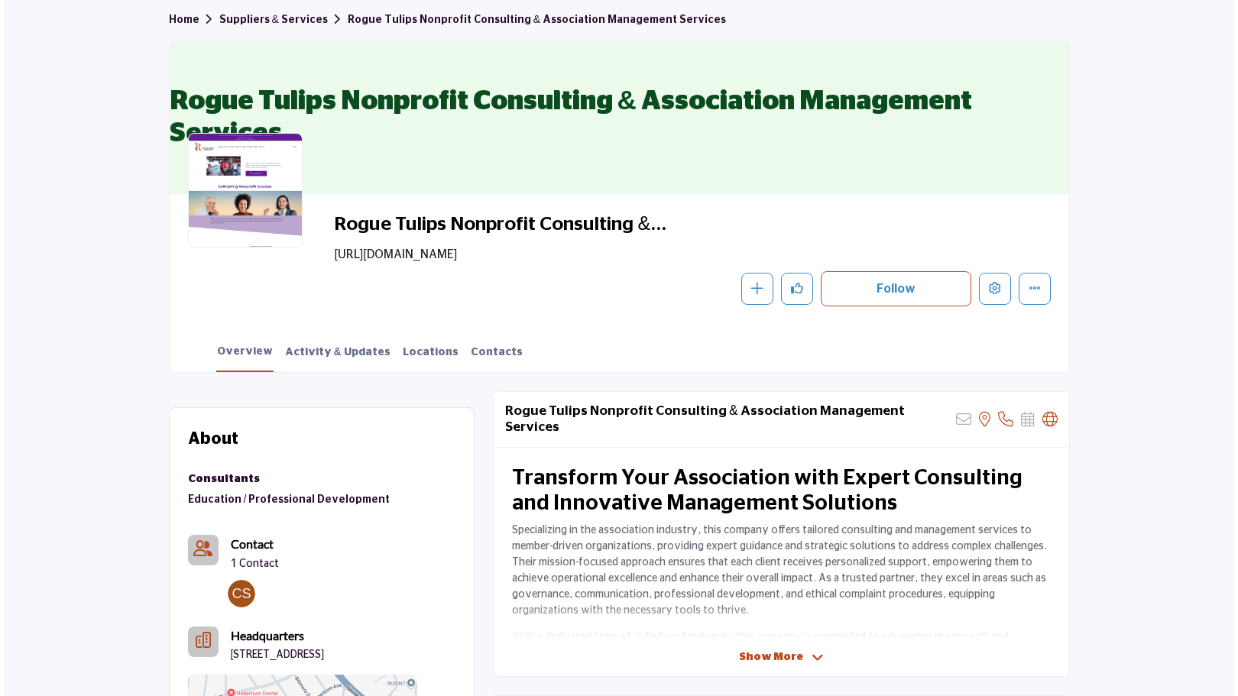
scroll to position [76, 0]
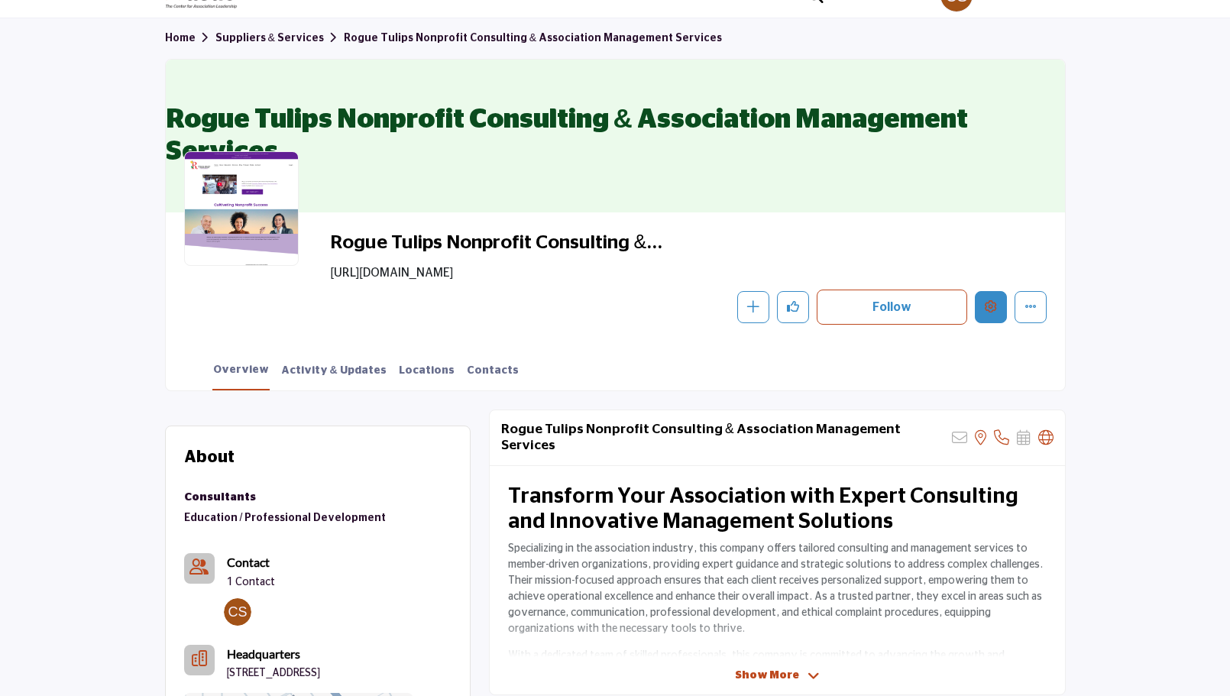
click at [995, 313] on button "Edit company" at bounding box center [991, 307] width 32 height 32
click at [998, 295] on button "Edit company" at bounding box center [991, 307] width 32 height 32
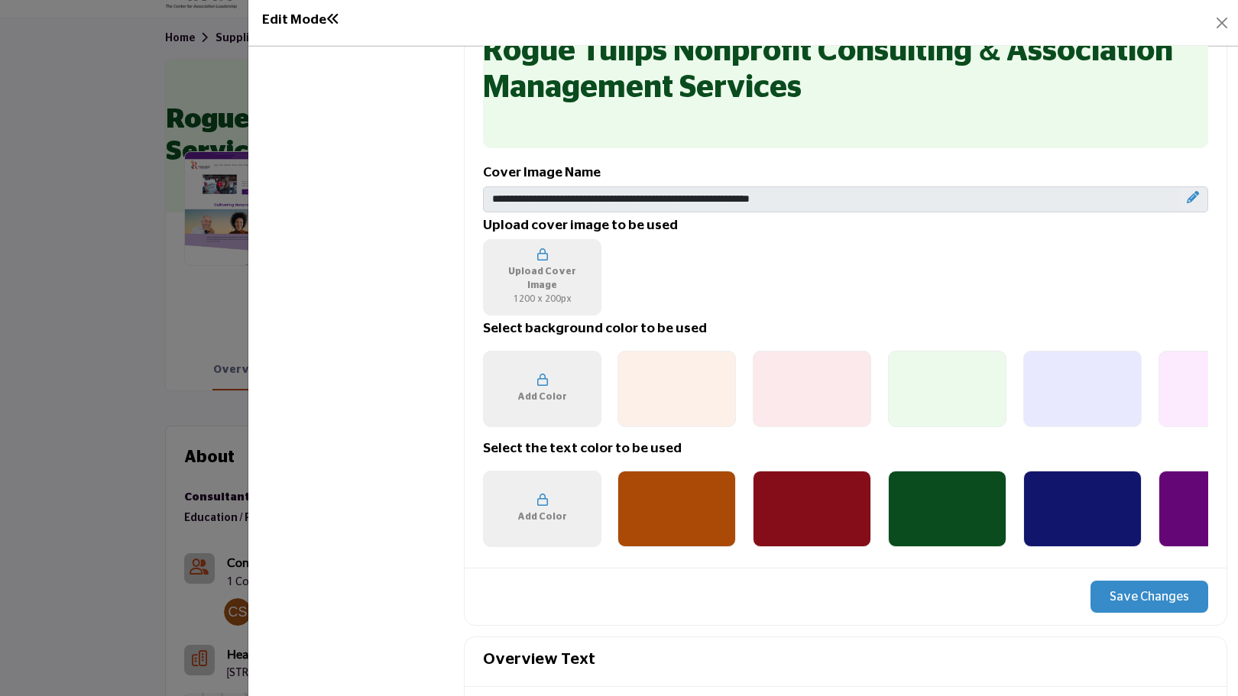
scroll to position [865, 0]
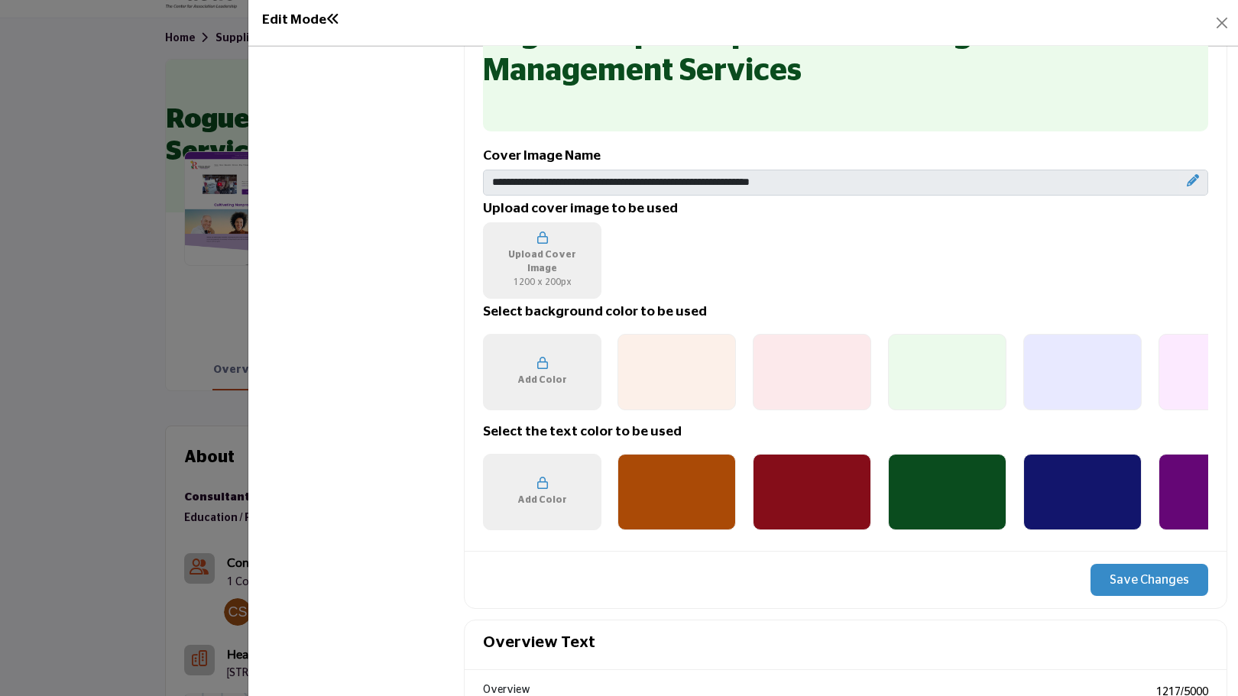
click at [1090, 379] on div at bounding box center [1082, 372] width 118 height 76
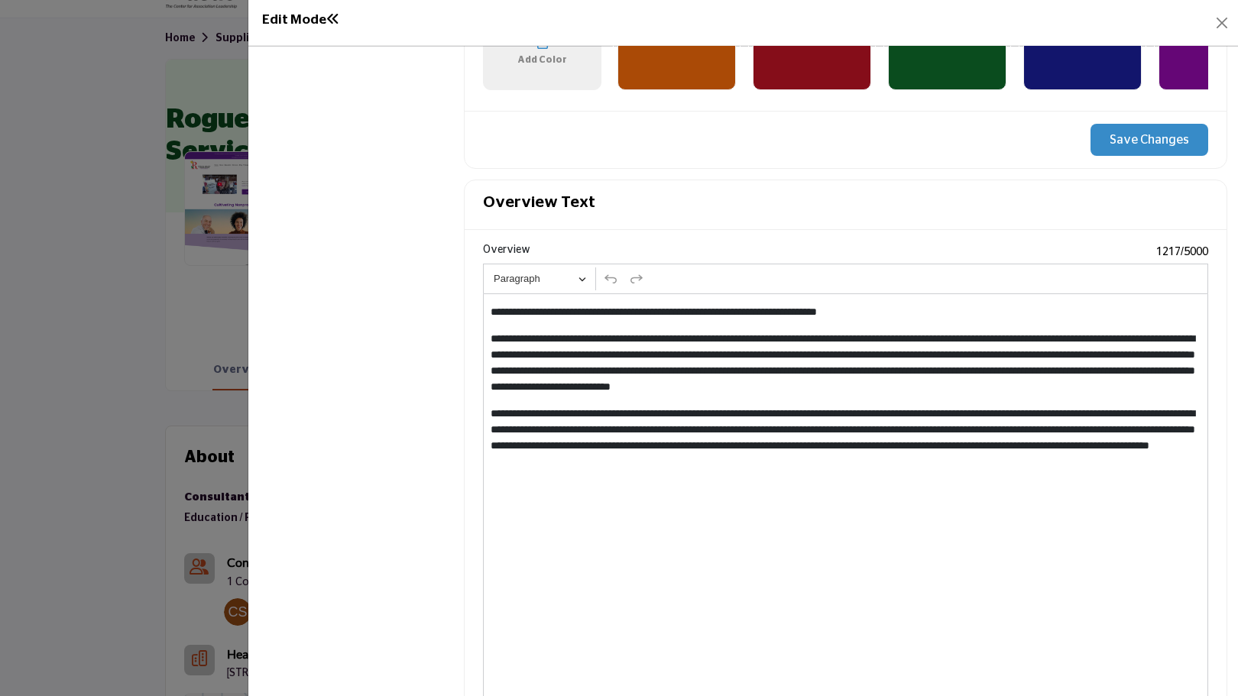
scroll to position [1324, 0]
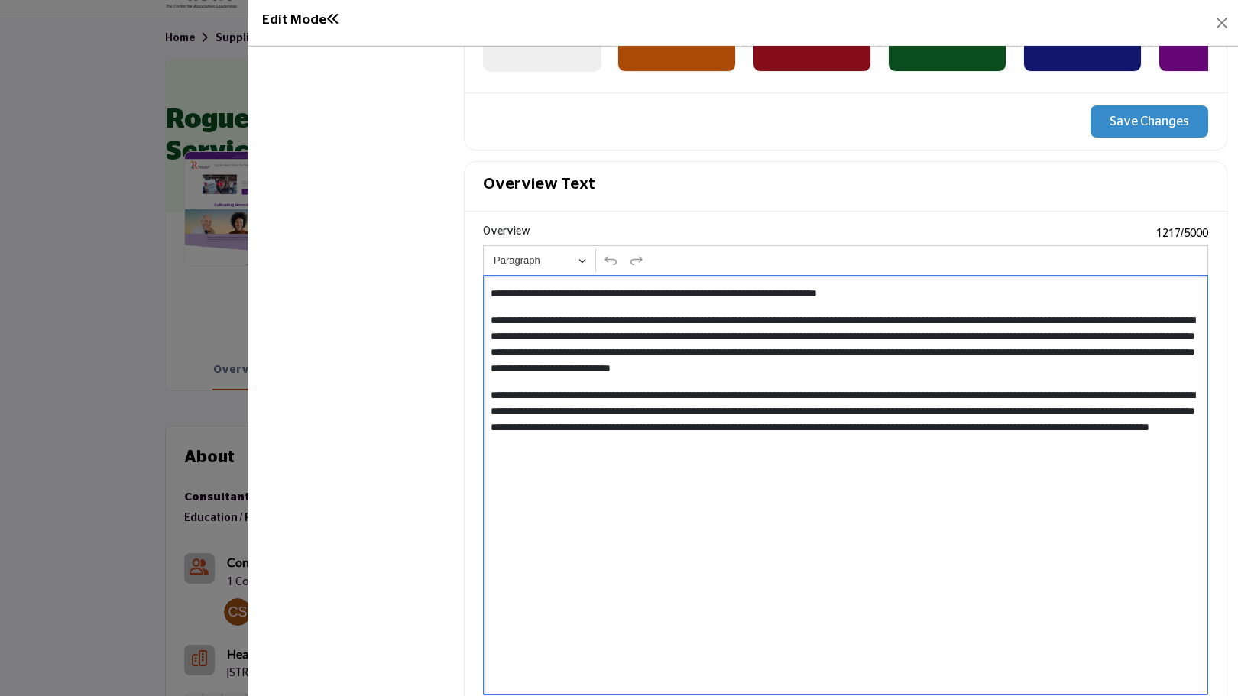
click at [801, 373] on p "**********" at bounding box center [843, 345] width 705 height 64
click at [1109, 130] on button "Save Changes" at bounding box center [1150, 121] width 118 height 32
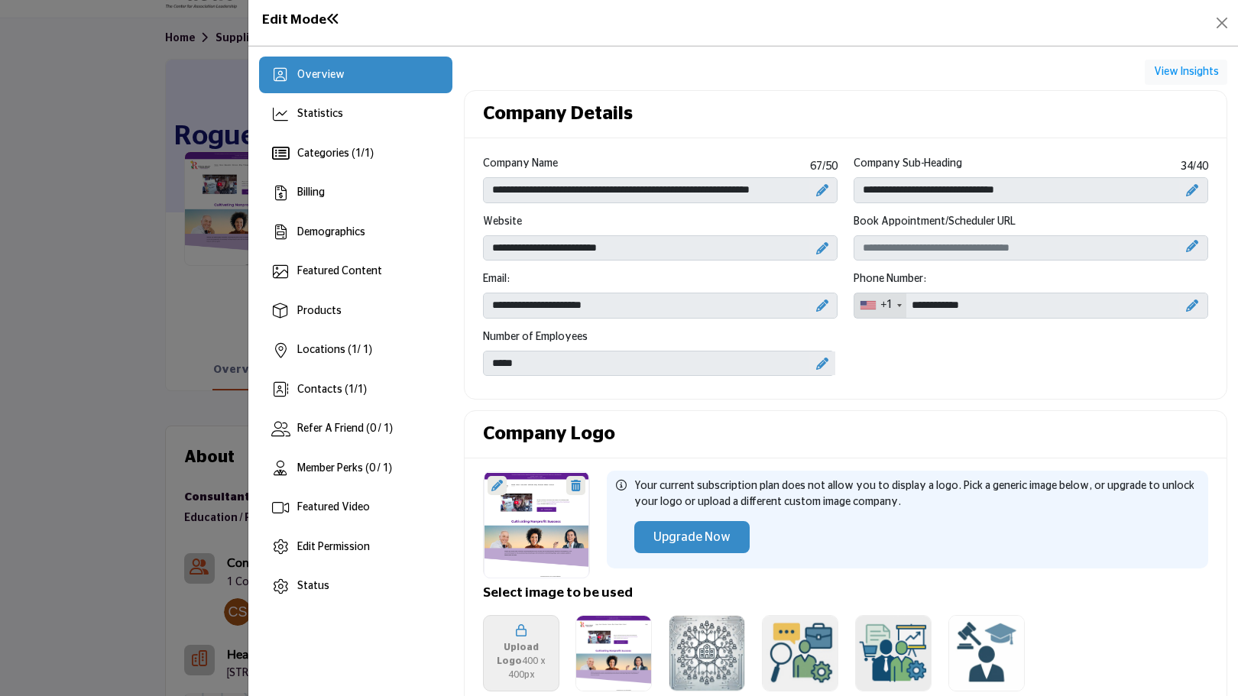
click at [339, 79] on span "Overview" at bounding box center [320, 75] width 47 height 11
click at [374, 164] on div "Categories ( 1 / 1 )" at bounding box center [355, 153] width 193 height 37
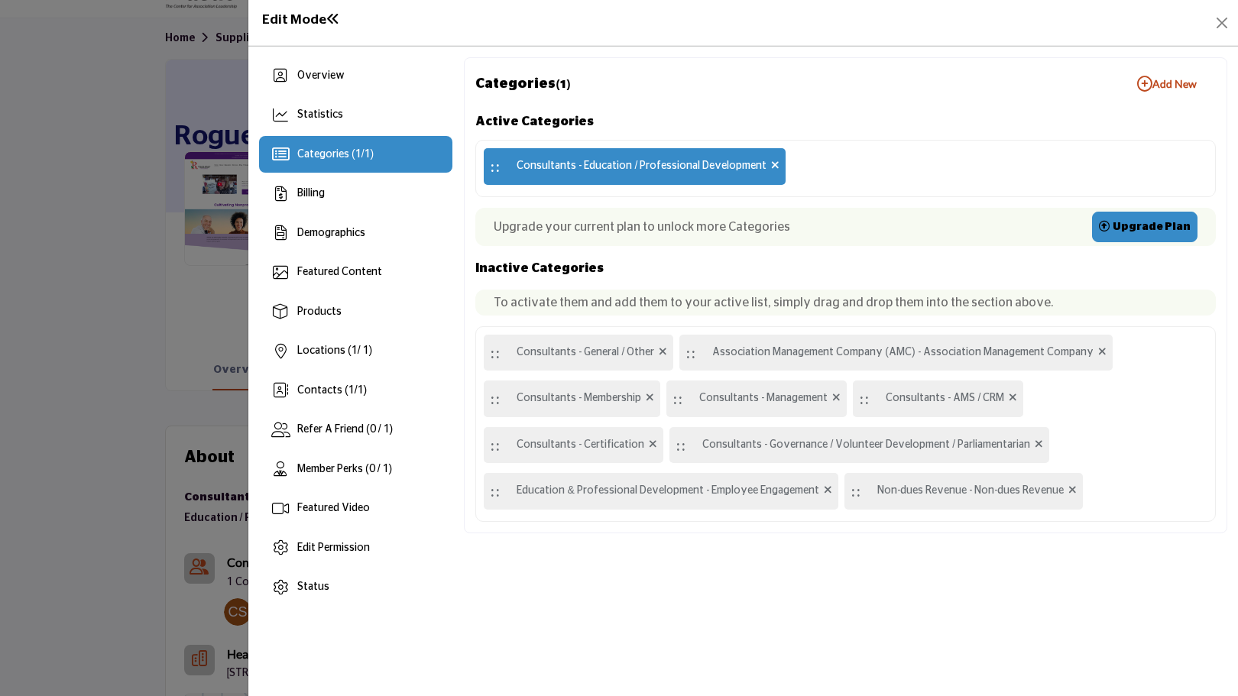
click at [1162, 232] on link "Upgrade Plan" at bounding box center [1144, 227] width 105 height 31
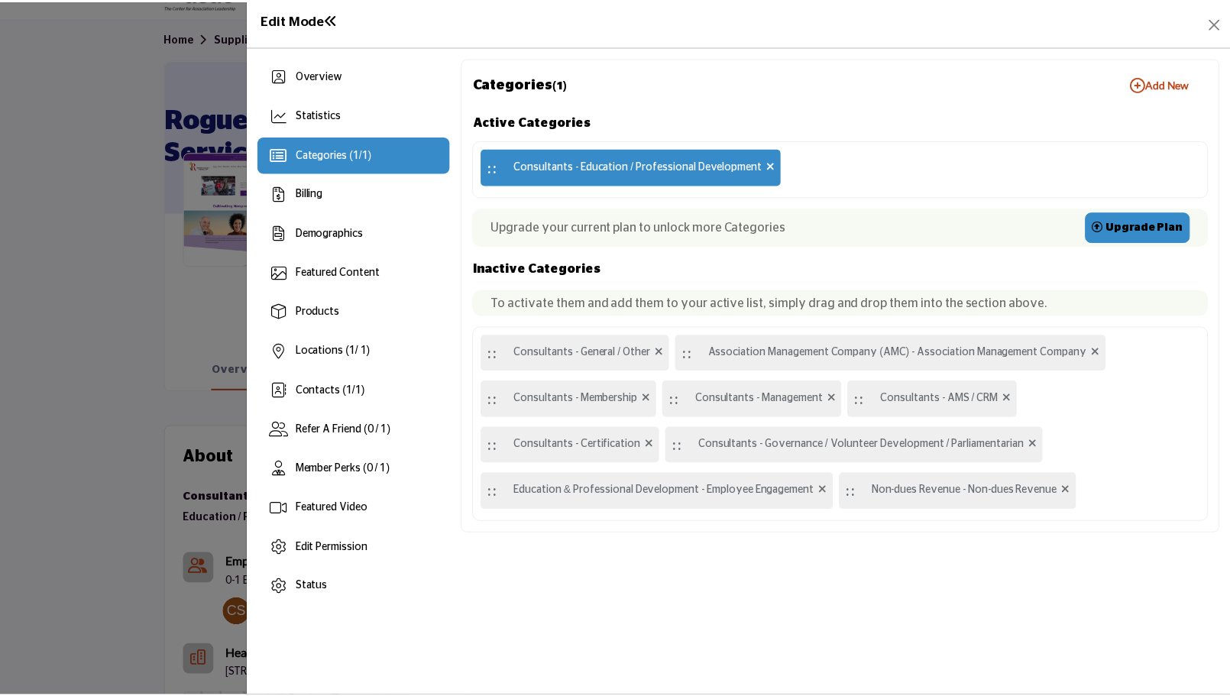
scroll to position [76, 0]
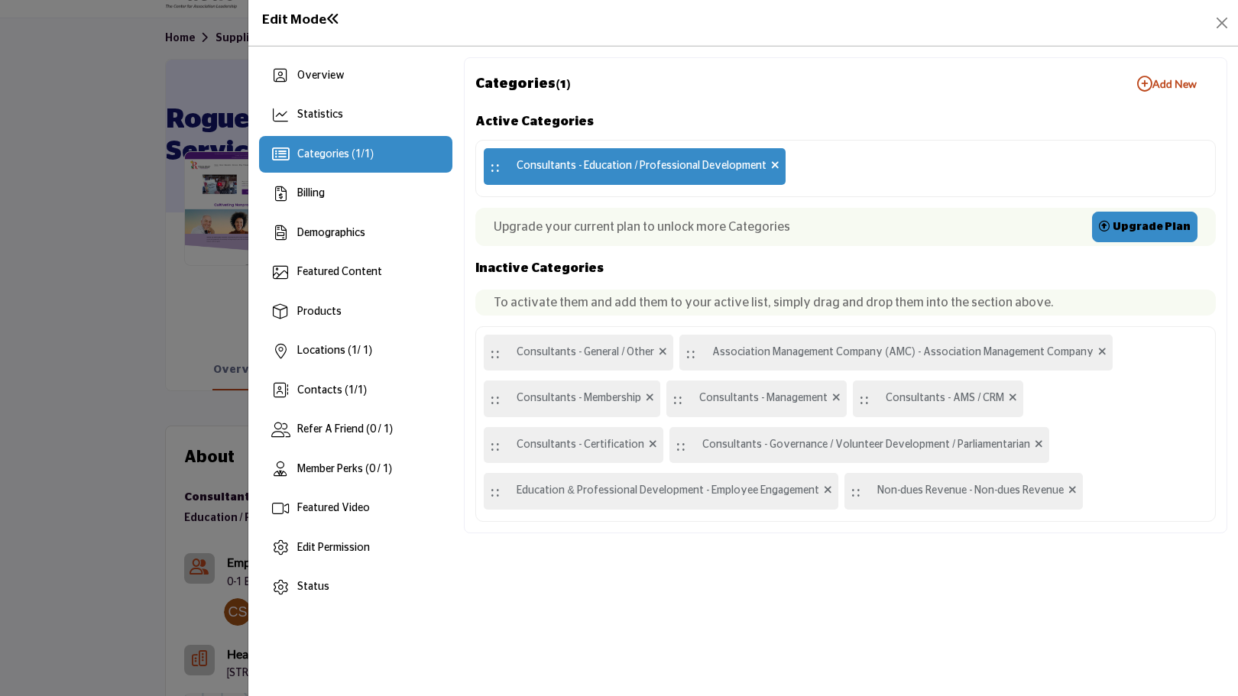
click at [771, 170] on icon at bounding box center [775, 165] width 8 height 11
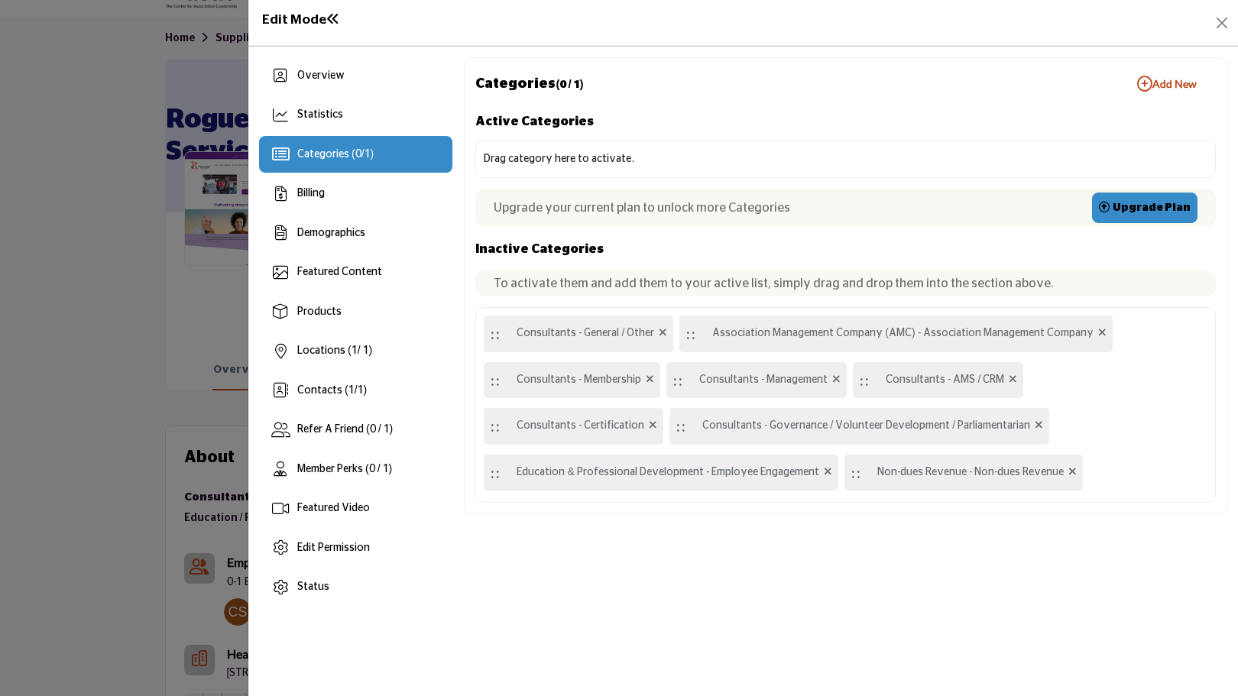
drag, startPoint x: 587, startPoint y: 339, endPoint x: 608, endPoint y: 173, distance: 167.1
click at [608, 173] on div "Active Categories Drag category here to activate. Upgrade your current plan to …" at bounding box center [845, 307] width 741 height 392
drag, startPoint x: 588, startPoint y: 334, endPoint x: 615, endPoint y: 173, distance: 162.8
click at [615, 173] on div "Active Categories Drag category here to activate. Upgrade your current plan to …" at bounding box center [845, 307] width 741 height 392
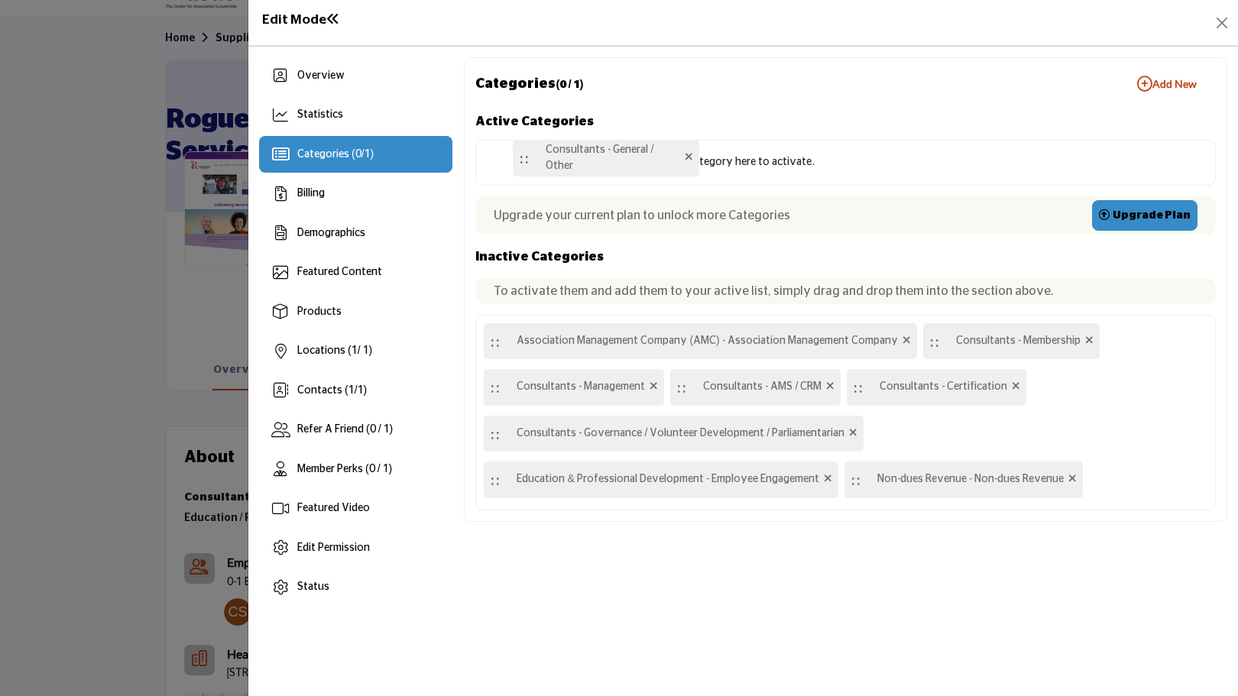
drag, startPoint x: 497, startPoint y: 338, endPoint x: 526, endPoint y: 162, distance: 178.2
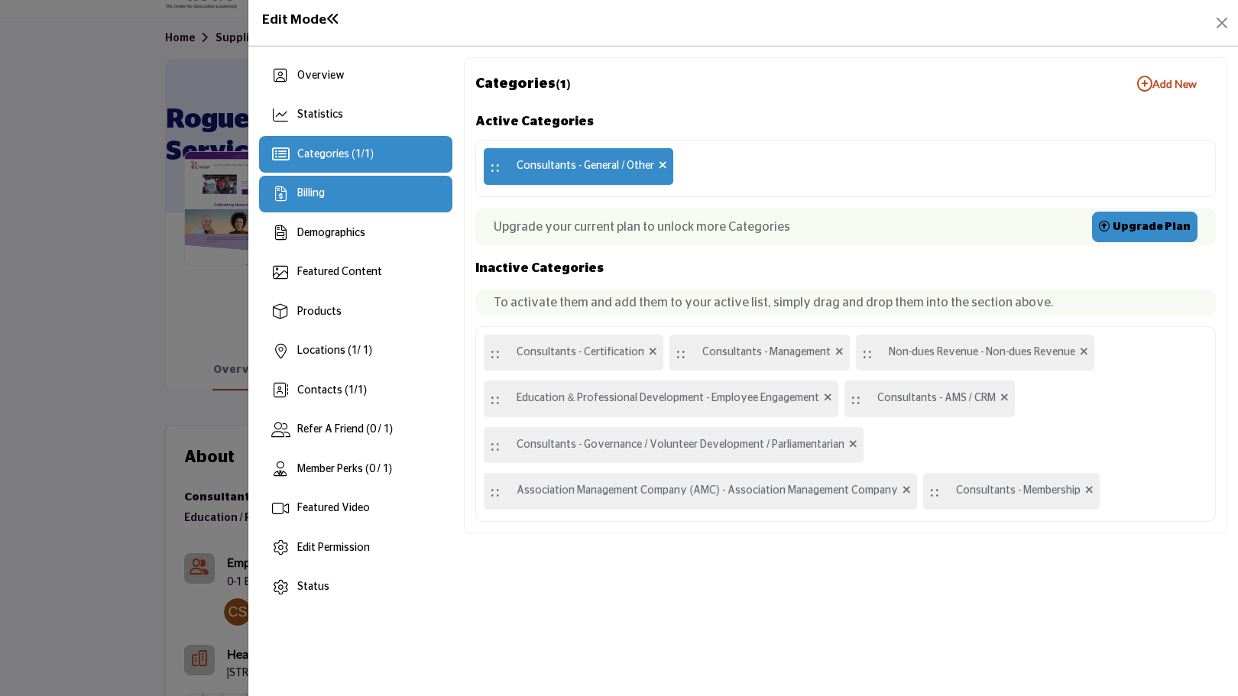
click at [343, 194] on div "Billing" at bounding box center [355, 194] width 193 height 37
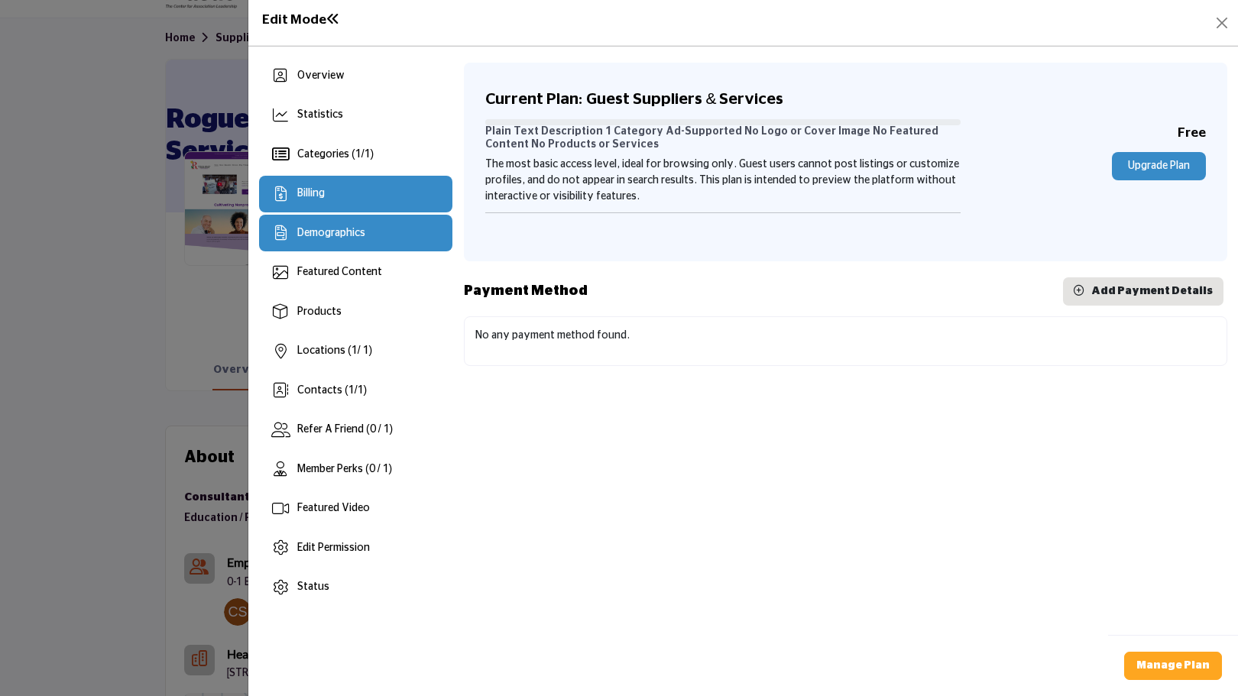
click at [346, 239] on div "Demographics" at bounding box center [331, 233] width 68 height 16
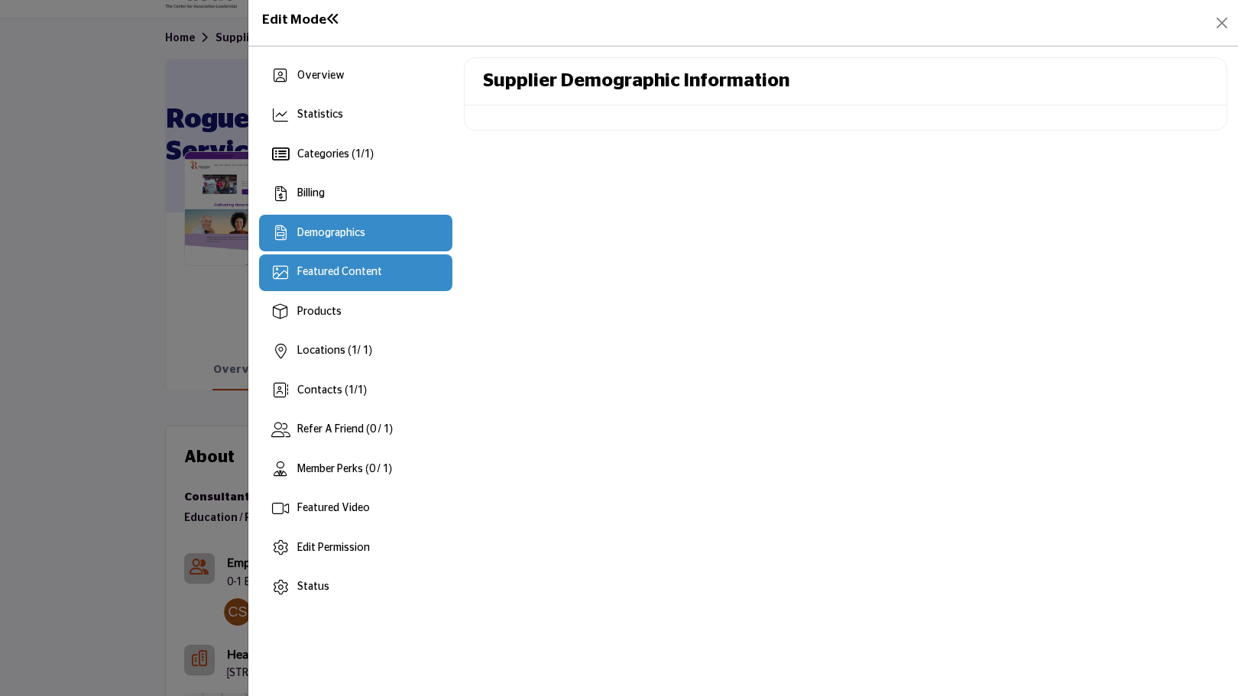
click at [350, 268] on span "Featured Content" at bounding box center [339, 272] width 85 height 11
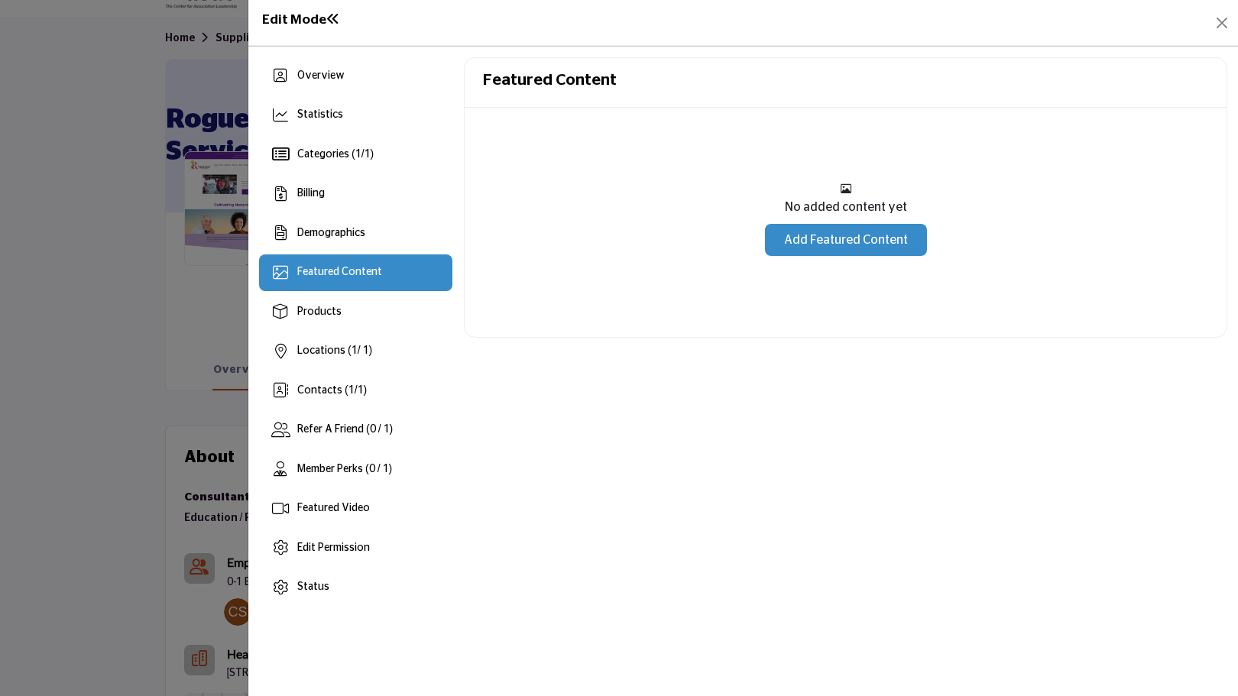
click at [838, 250] on link "Add Featured Content" at bounding box center [846, 240] width 162 height 32
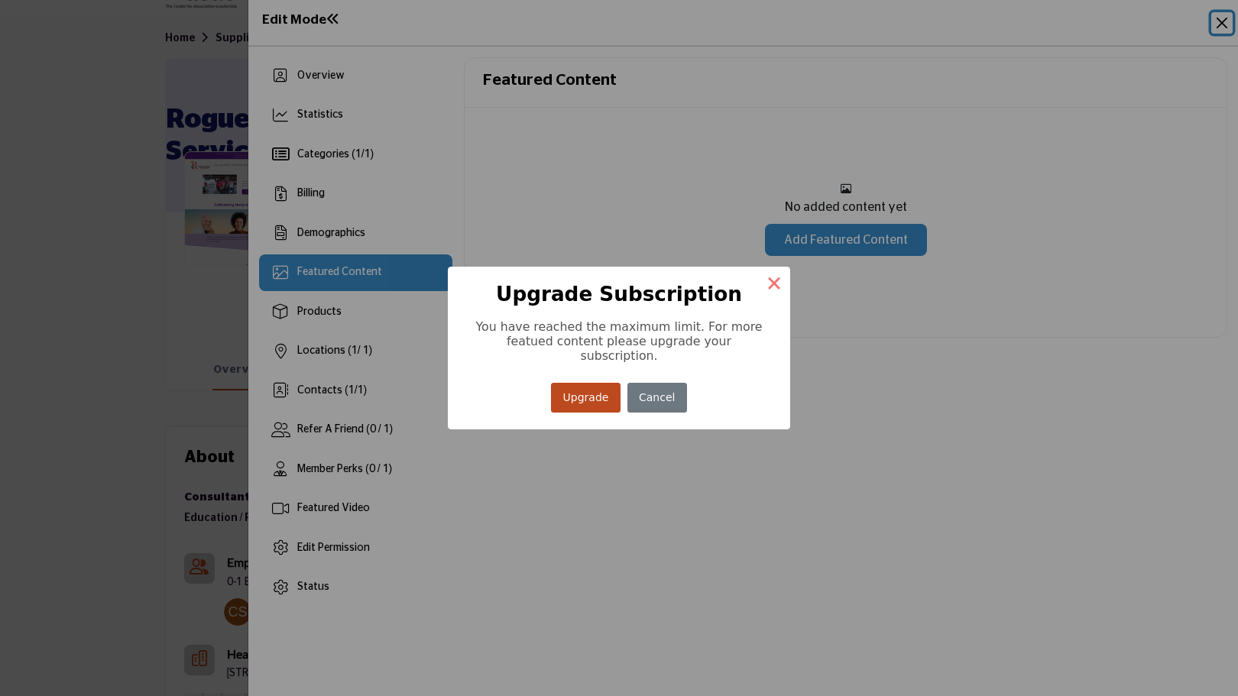
click at [769, 290] on button "×" at bounding box center [774, 283] width 32 height 32
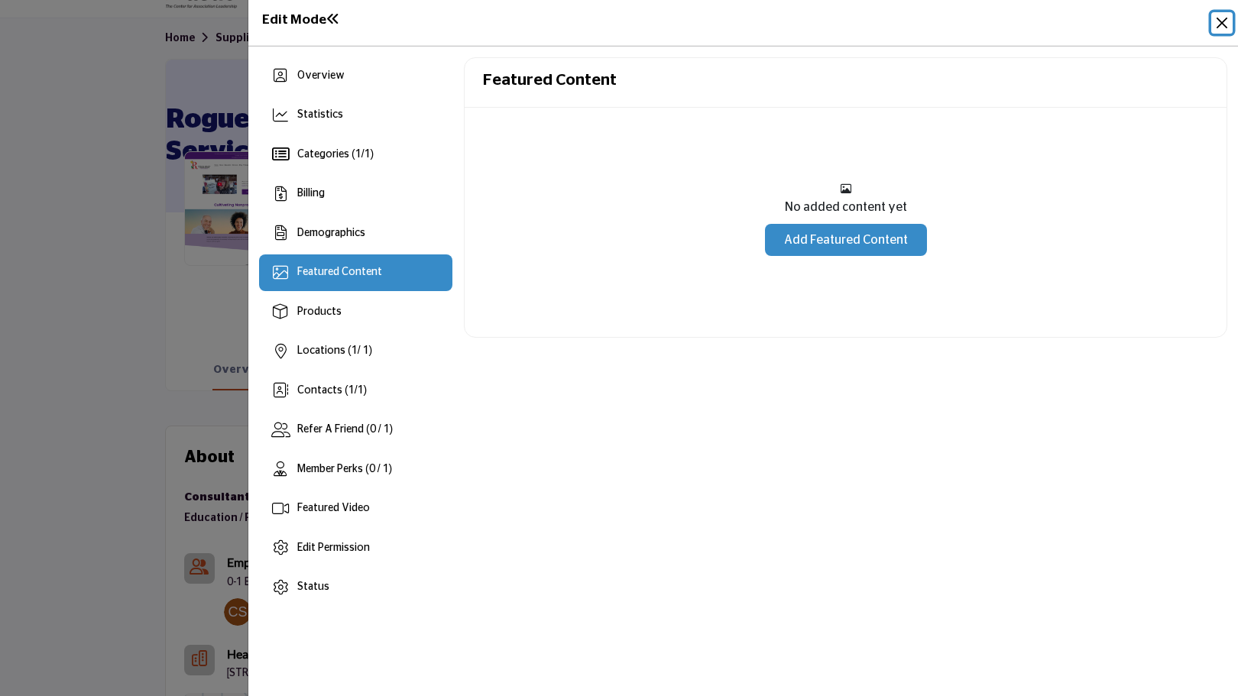
click at [1226, 28] on button "Close" at bounding box center [1221, 22] width 21 height 21
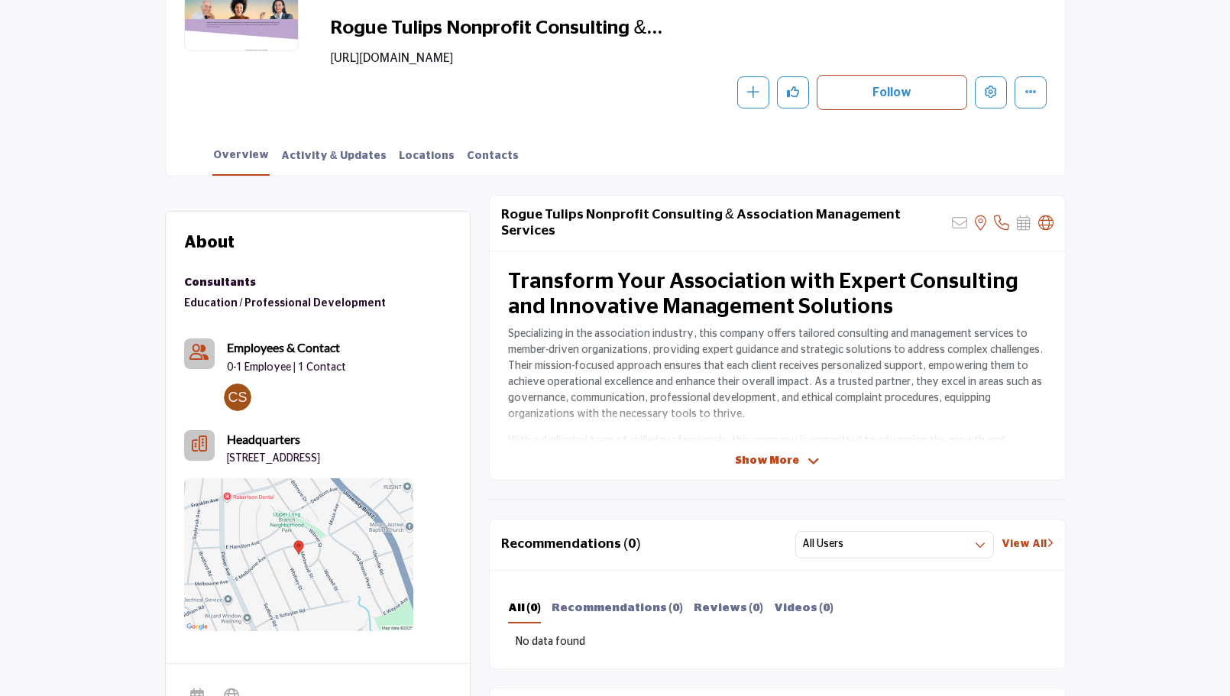
scroll to position [229, 0]
